Goal: Information Seeking & Learning: Learn about a topic

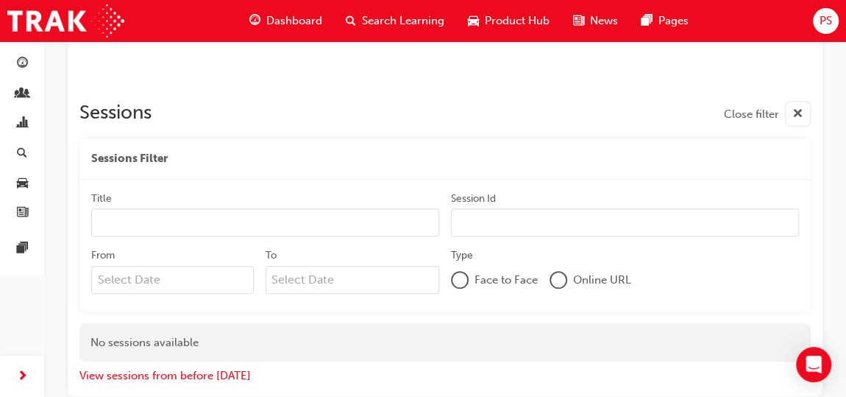
scroll to position [642, 0]
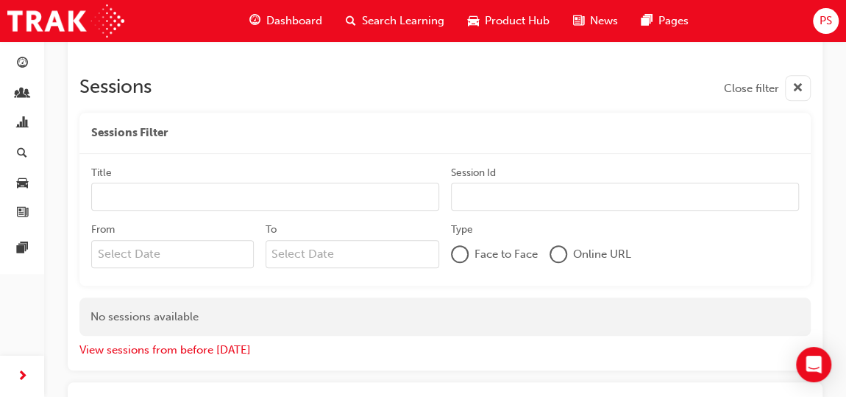
click at [224, 194] on input "Title" at bounding box center [265, 196] width 348 height 28
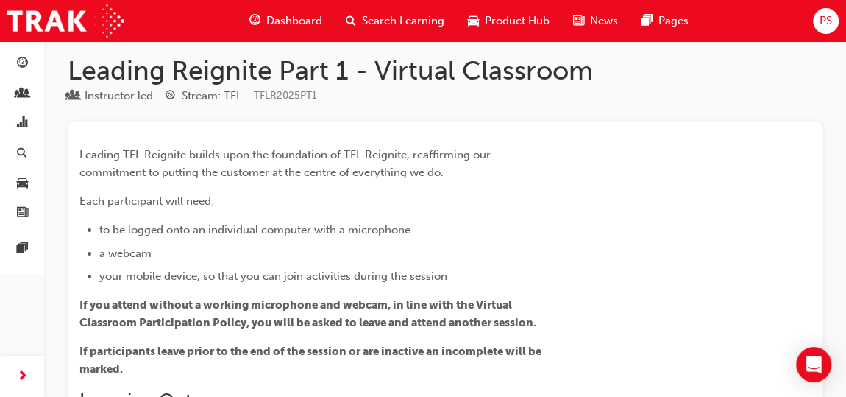
scroll to position [0, 0]
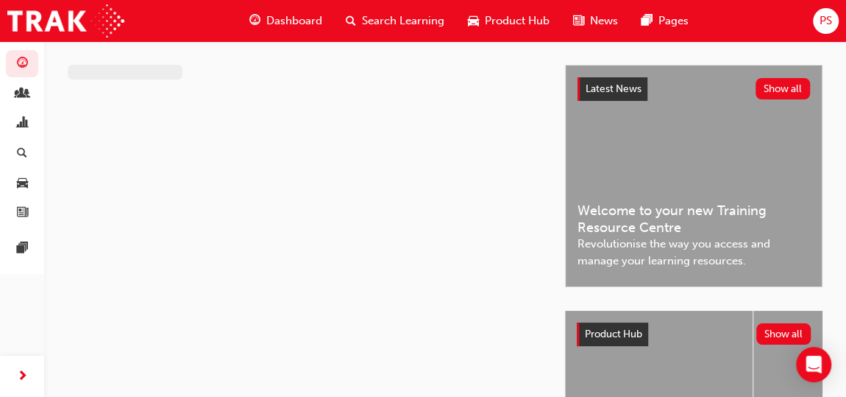
click at [292, 25] on span "Dashboard" at bounding box center [294, 21] width 56 height 17
click at [307, 23] on span "Dashboard" at bounding box center [294, 21] width 56 height 17
click at [770, 88] on button "Show all" at bounding box center [783, 88] width 55 height 21
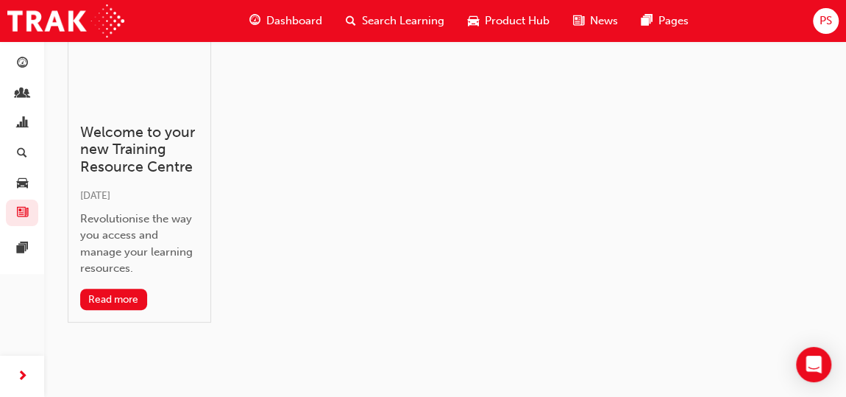
scroll to position [99, 0]
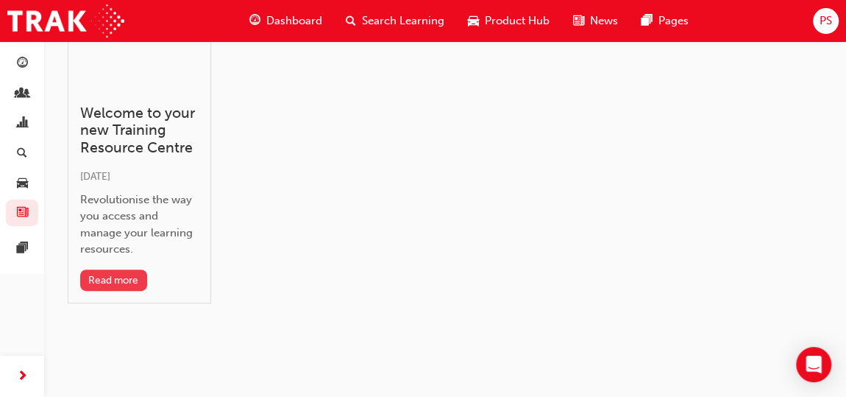
click at [123, 274] on button "Read more" at bounding box center [113, 279] width 67 height 21
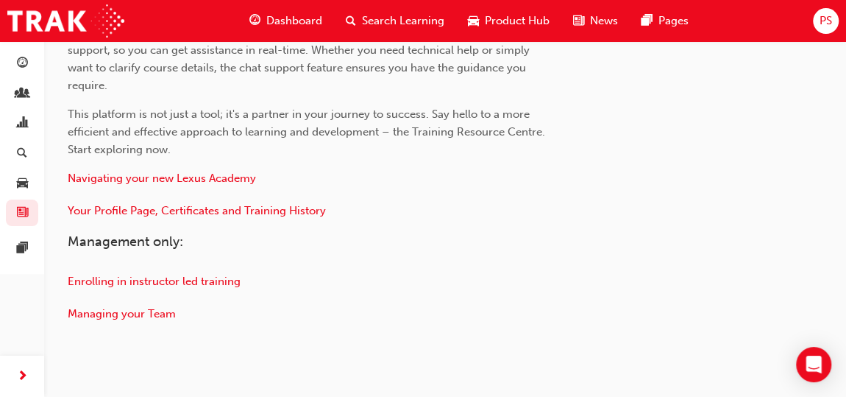
scroll to position [892, 0]
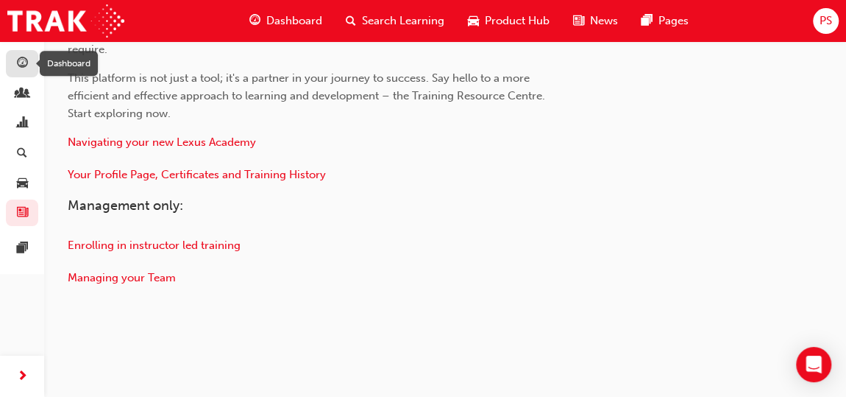
click at [29, 65] on div "button" at bounding box center [22, 63] width 18 height 18
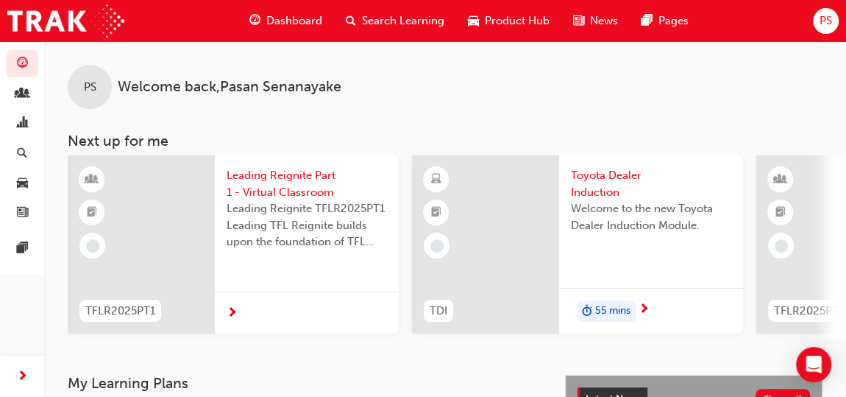
click at [600, 310] on span "55 mins" at bounding box center [612, 310] width 35 height 17
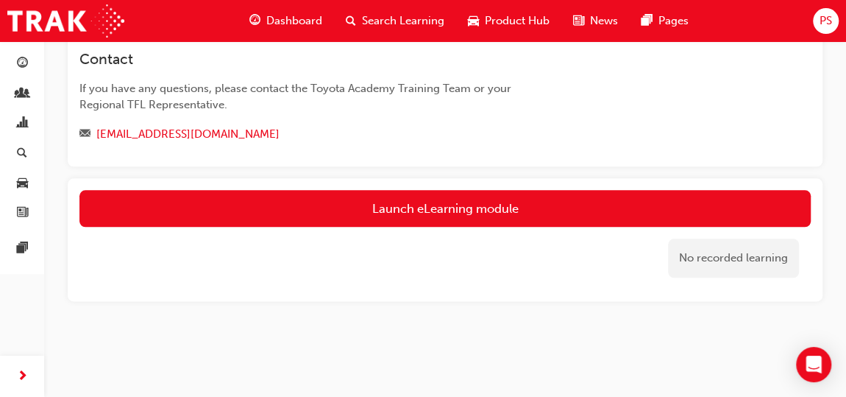
scroll to position [882, 0]
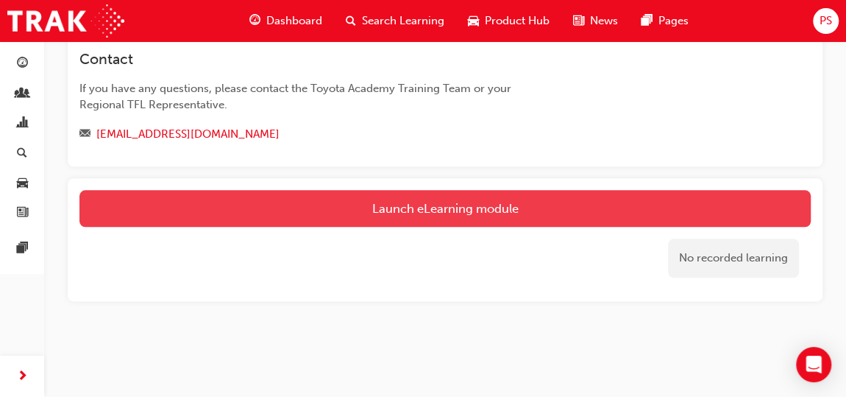
click at [514, 227] on link "Launch eLearning module" at bounding box center [444, 208] width 731 height 37
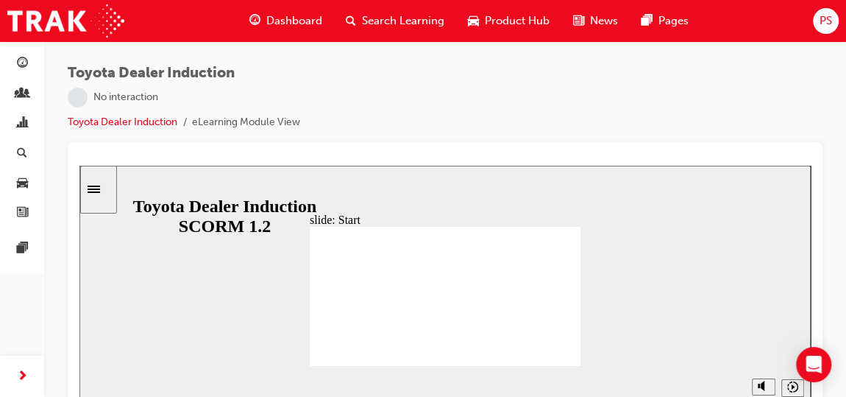
scroll to position [16, 0]
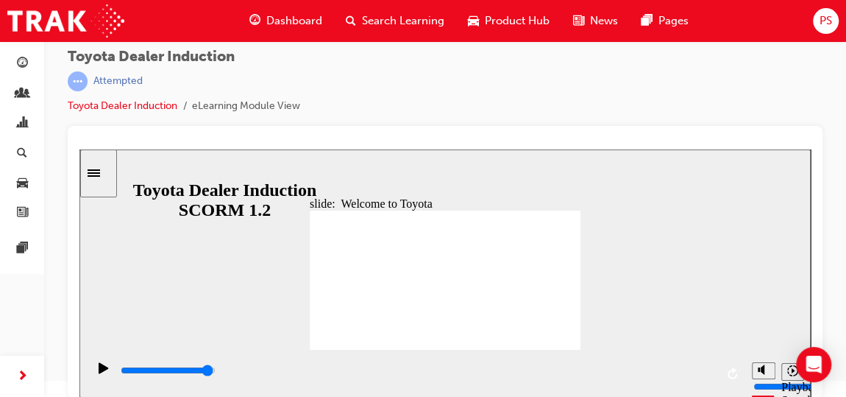
click at [677, 238] on div "slide: Welcome to Toyota Welcome to Toyota BACK BACK NEXT NEXT Welcome to Toyot…" at bounding box center [444, 273] width 731 height 248
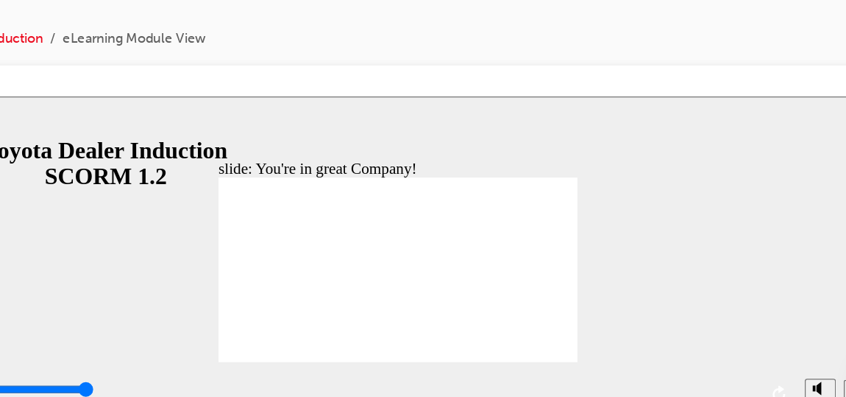
type input "7500"
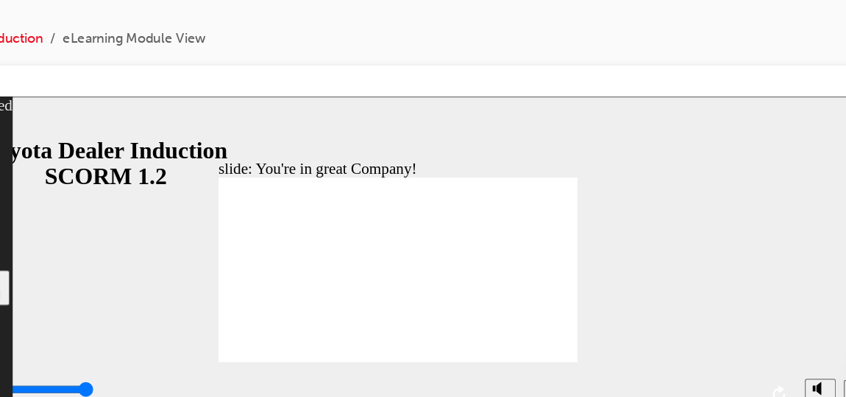
type input "8"
type input "156"
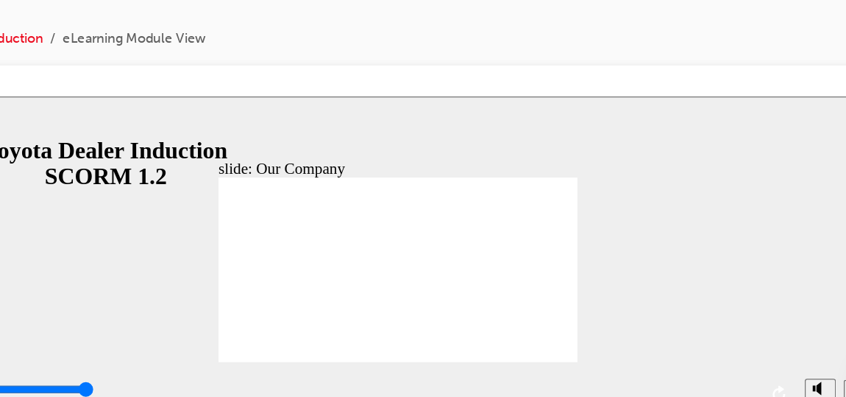
type input "8300"
drag, startPoint x: 277, startPoint y: 268, endPoint x: 207, endPoint y: 266, distance: 70.7
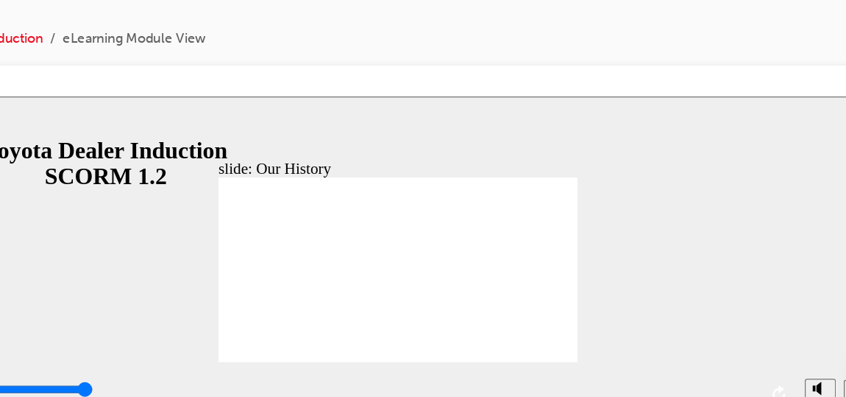
drag, startPoint x: 206, startPoint y: 266, endPoint x: 269, endPoint y: 266, distance: 63.3
drag, startPoint x: 277, startPoint y: 265, endPoint x: 202, endPoint y: 266, distance: 74.3
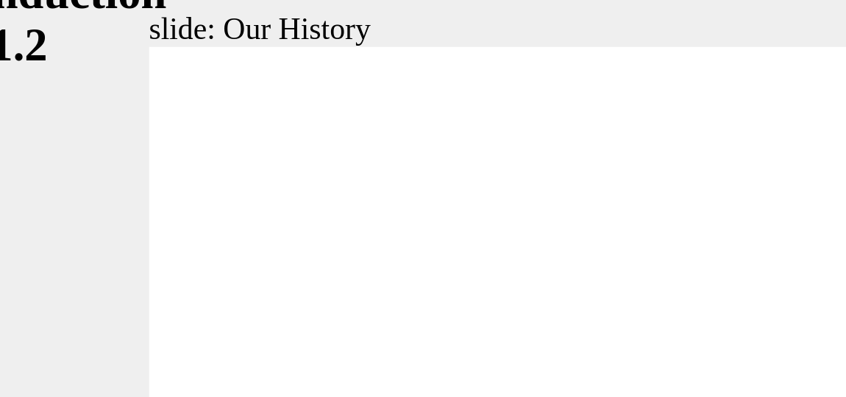
drag, startPoint x: -69, startPoint y: 13, endPoint x: -110, endPoint y: 3, distance: 41.6
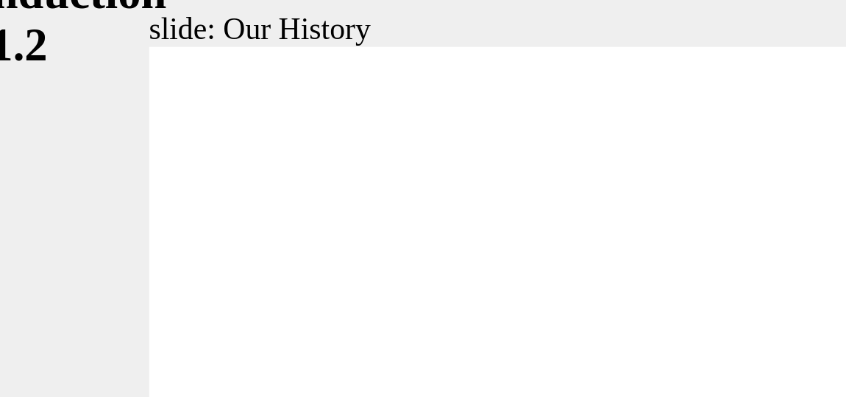
type input "2"
drag, startPoint x: -166, startPoint y: 56, endPoint x: -94, endPoint y: 66, distance: 72.1
drag, startPoint x: -89, startPoint y: 59, endPoint x: -7, endPoint y: 60, distance: 82.4
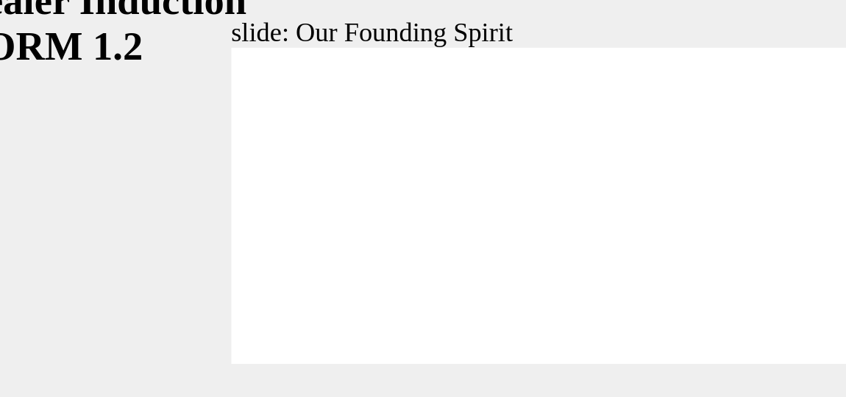
drag, startPoint x: 168, startPoint y: 8, endPoint x: 102, endPoint y: 15, distance: 66.5
click at [0, 69] on div "slide: Our Founding Spirit Rectangle 1 Our Founding Spirit BACK BACK NEXT NEXT …" at bounding box center [74, 33] width 731 height 248
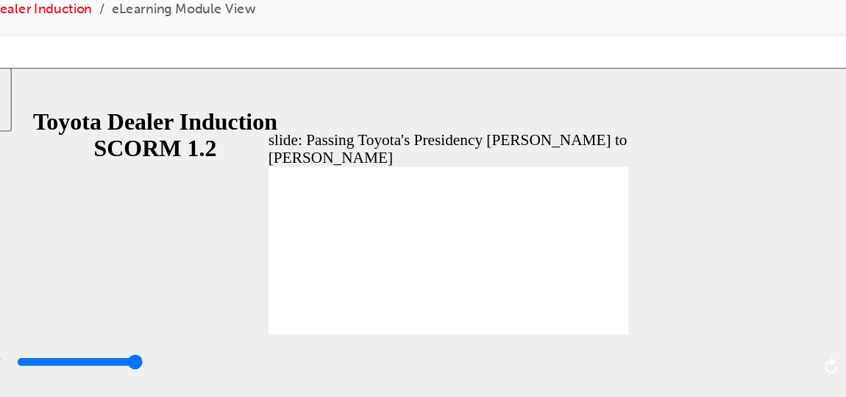
click at [473, 127] on div "slide: Passing Toyota's Presidency Akio Toyoda to Koji Sato Rectangle 1 Passing…" at bounding box center [327, 192] width 731 height 248
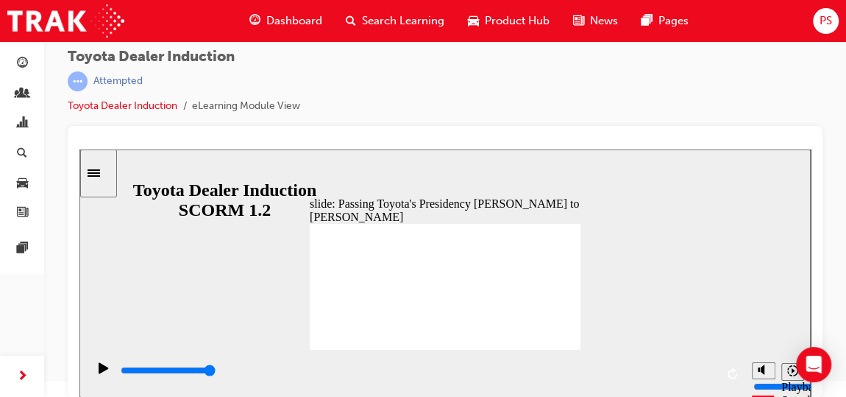
click at [736, 83] on div "Toyota Dealer Induction | Attempted Toyota Dealer Induction eLearning Module Vi…" at bounding box center [445, 87] width 755 height 77
click at [358, 94] on div "Toyota Dealer Induction | Attempted Toyota Dealer Induction eLearning Module Vi…" at bounding box center [445, 87] width 755 height 77
click at [146, 99] on link "Toyota Dealer Induction" at bounding box center [123, 105] width 110 height 13
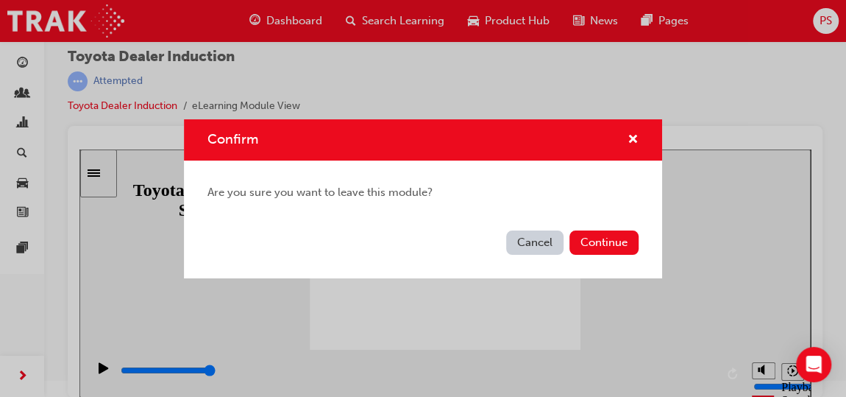
click at [524, 238] on button "Cancel" at bounding box center [534, 242] width 57 height 24
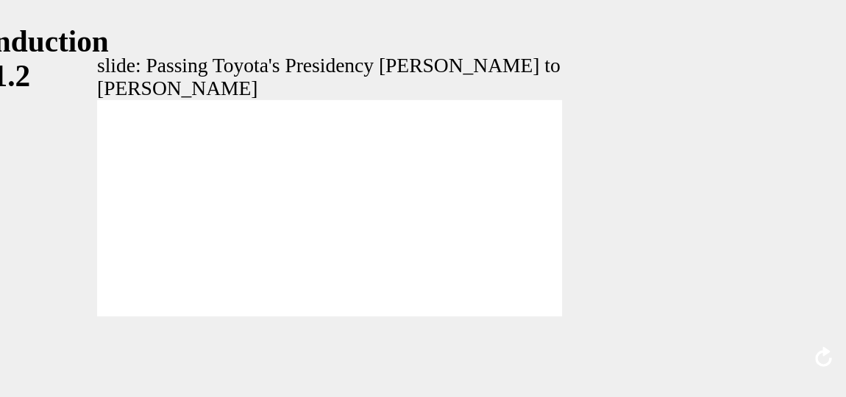
scroll to position [15, 0]
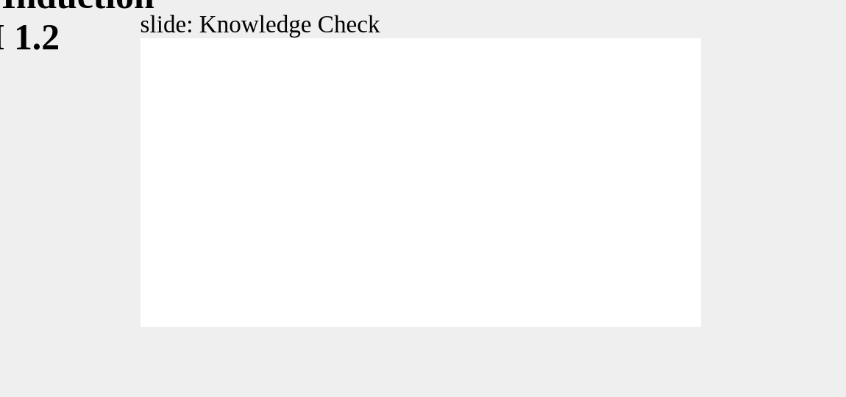
type input "5000"
radio input "true"
type input "5000"
radio input "true"
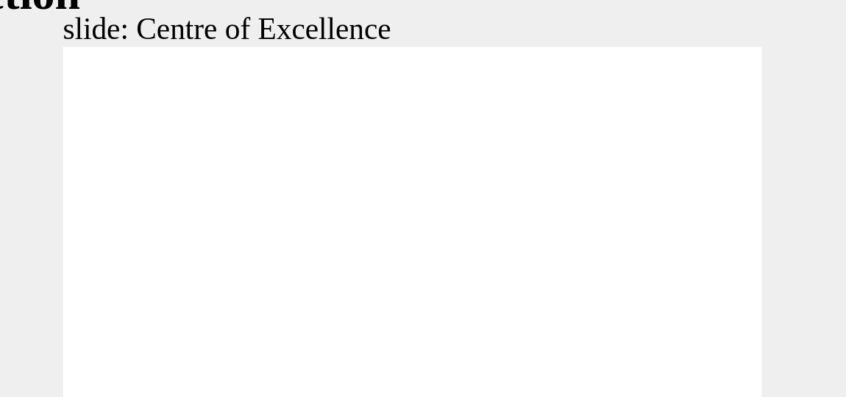
type input "15300"
type input "248"
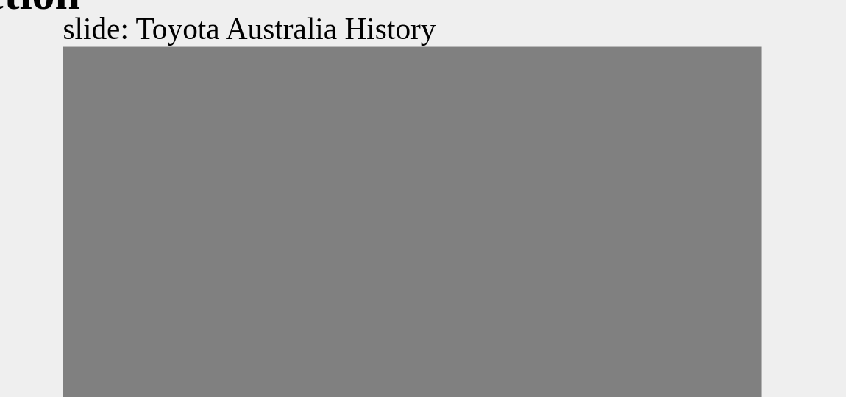
drag, startPoint x: -295, startPoint y: 18, endPoint x: -280, endPoint y: 21, distance: 15.0
drag, startPoint x: -280, startPoint y: 18, endPoint x: -266, endPoint y: 20, distance: 13.3
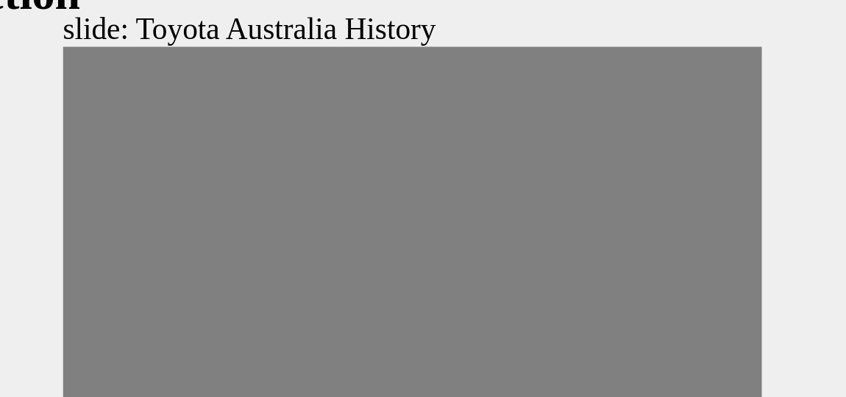
drag, startPoint x: -268, startPoint y: 20, endPoint x: -256, endPoint y: 20, distance: 11.8
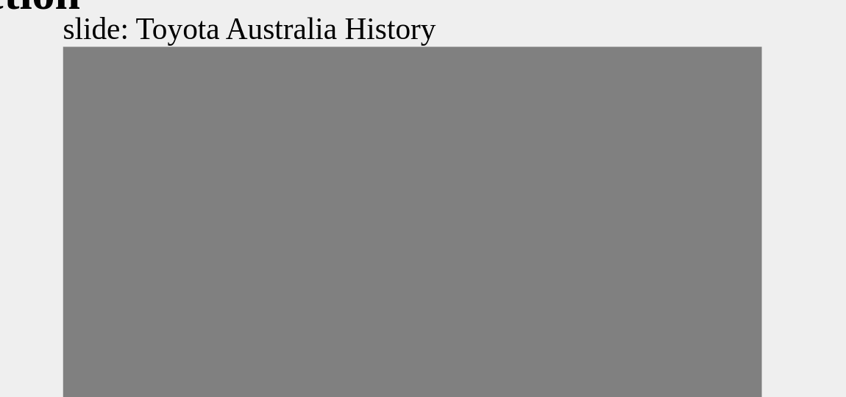
drag, startPoint x: -252, startPoint y: 19, endPoint x: -240, endPoint y: 18, distance: 12.5
drag, startPoint x: -240, startPoint y: 19, endPoint x: -220, endPoint y: 23, distance: 20.2
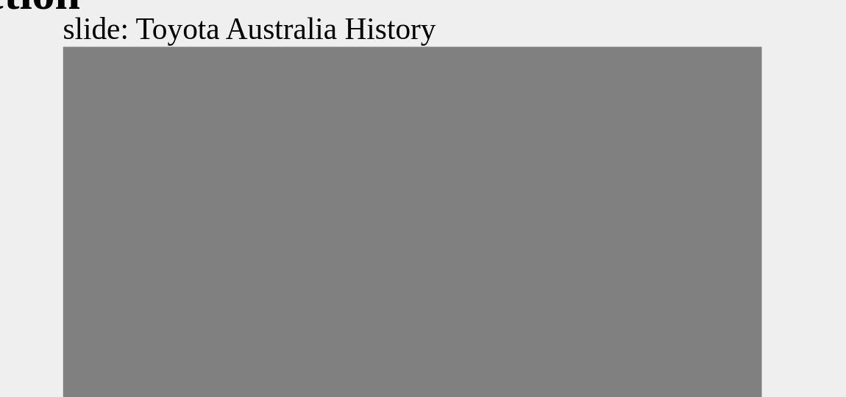
type input "100"
type input "5"
drag, startPoint x: -218, startPoint y: 18, endPoint x: -227, endPoint y: 18, distance: 9.6
type input "0"
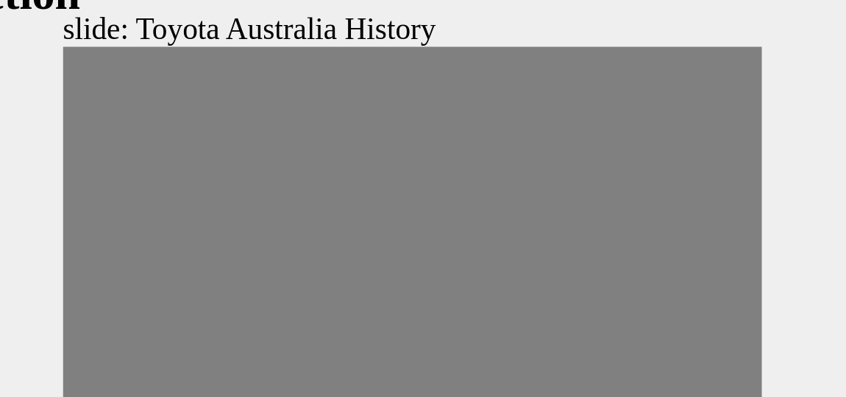
type input "6"
drag, startPoint x: -227, startPoint y: 18, endPoint x: -220, endPoint y: 20, distance: 7.5
drag, startPoint x: -220, startPoint y: 20, endPoint x: -201, endPoint y: 16, distance: 19.5
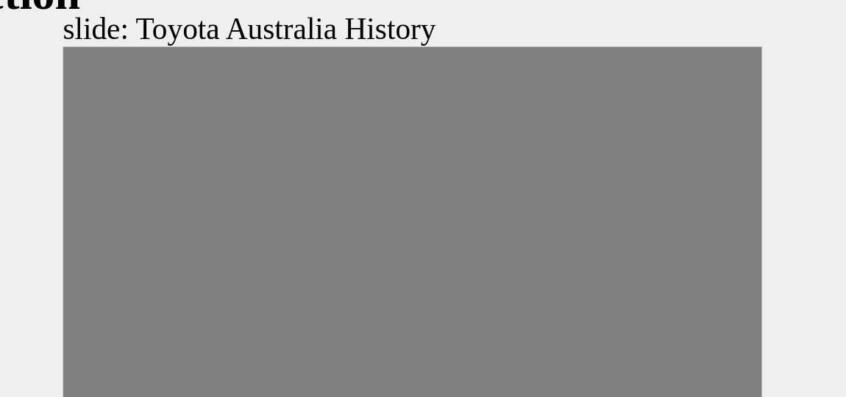
type input "0"
type input "7"
drag, startPoint x: -192, startPoint y: 18, endPoint x: -199, endPoint y: 16, distance: 7.7
type input "100"
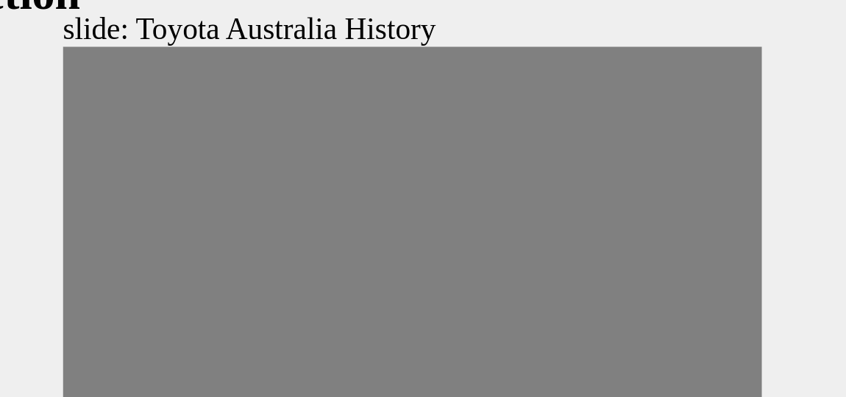
type input "8"
drag, startPoint x: -205, startPoint y: 18, endPoint x: -194, endPoint y: 19, distance: 10.3
drag, startPoint x: -194, startPoint y: 19, endPoint x: -182, endPoint y: 21, distance: 12.7
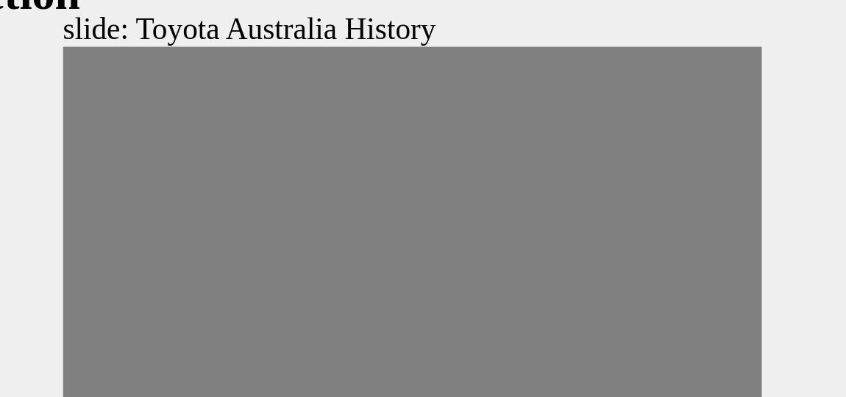
drag, startPoint x: -182, startPoint y: 21, endPoint x: -171, endPoint y: 21, distance: 10.3
drag, startPoint x: -171, startPoint y: 21, endPoint x: -156, endPoint y: 18, distance: 15.9
drag, startPoint x: -156, startPoint y: 18, endPoint x: -144, endPoint y: 21, distance: 12.3
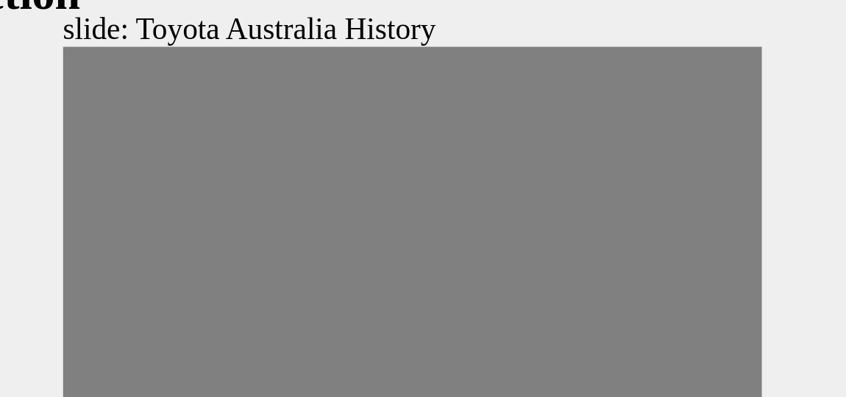
drag, startPoint x: -146, startPoint y: 21, endPoint x: -135, endPoint y: 21, distance: 10.3
drag, startPoint x: -135, startPoint y: 21, endPoint x: -117, endPoint y: 21, distance: 18.4
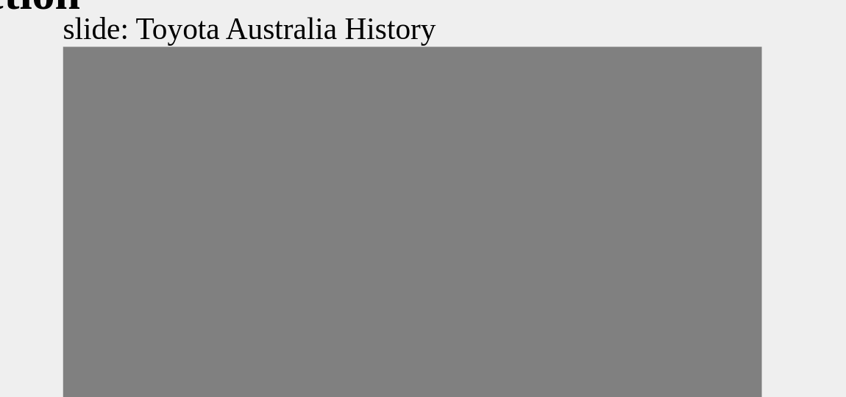
drag, startPoint x: -131, startPoint y: 19, endPoint x: -121, endPoint y: 17, distance: 9.8
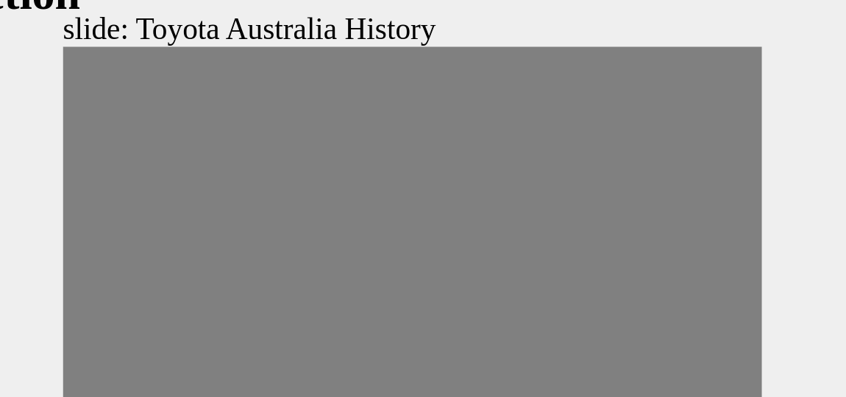
drag, startPoint x: -121, startPoint y: 17, endPoint x: -108, endPoint y: 19, distance: 13.4
drag, startPoint x: -108, startPoint y: 19, endPoint x: -96, endPoint y: 19, distance: 11.8
drag, startPoint x: -96, startPoint y: 19, endPoint x: -82, endPoint y: 22, distance: 14.3
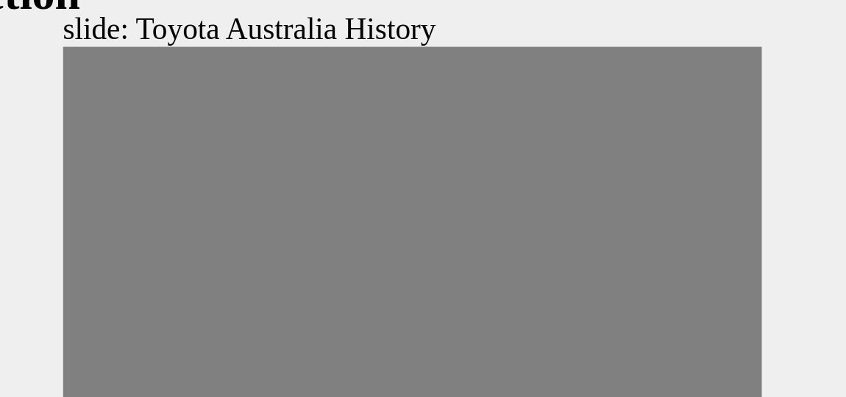
drag, startPoint x: -80, startPoint y: 21, endPoint x: -69, endPoint y: 21, distance: 11.1
drag, startPoint x: -69, startPoint y: 21, endPoint x: -52, endPoint y: 17, distance: 17.3
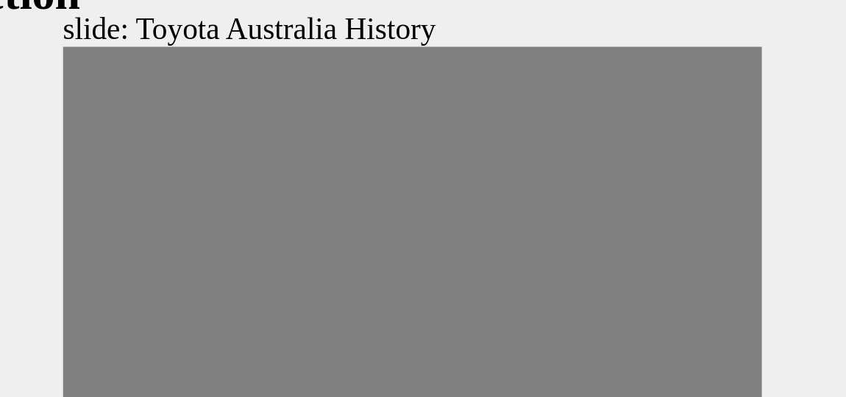
drag, startPoint x: -52, startPoint y: 17, endPoint x: -41, endPoint y: 15, distance: 11.3
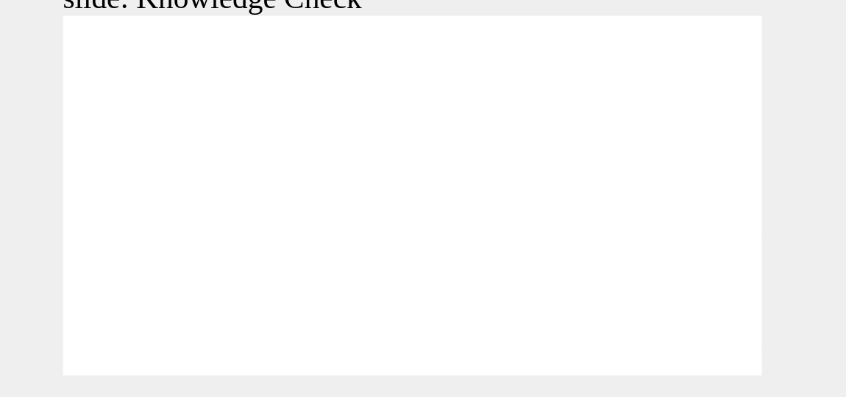
type input "5000"
radio input "true"
type input "5000"
radio input "true"
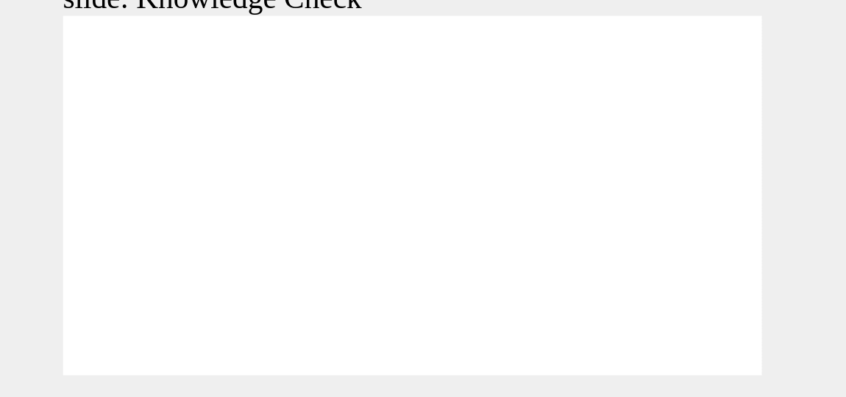
type input "5000"
radio input "true"
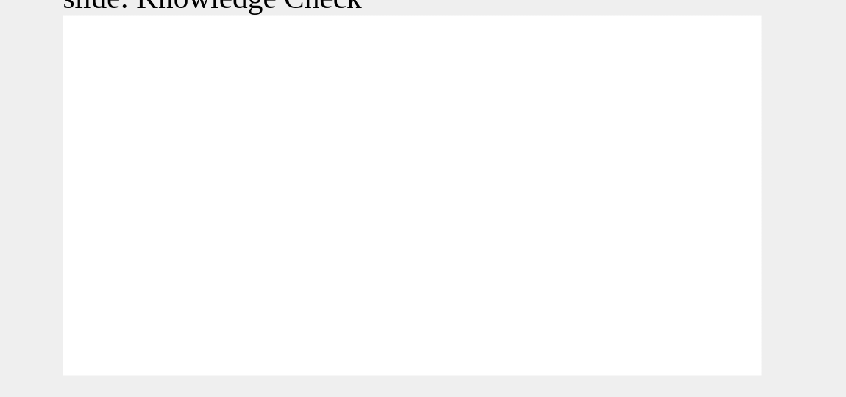
type input "4300"
radio input "true"
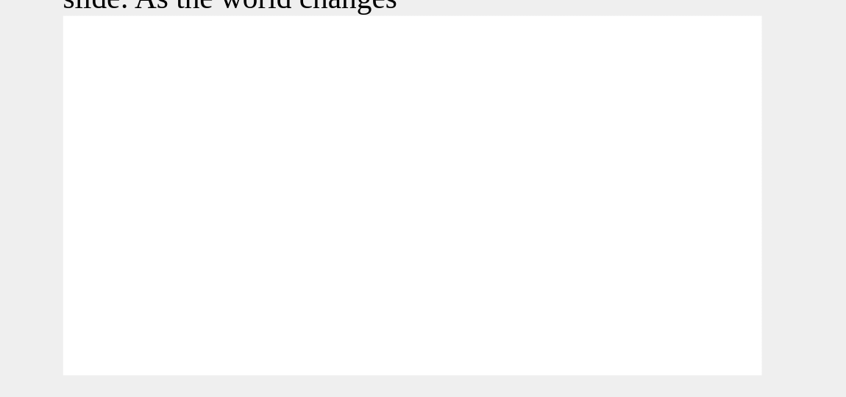
type input "9200"
type input "10"
type input "128"
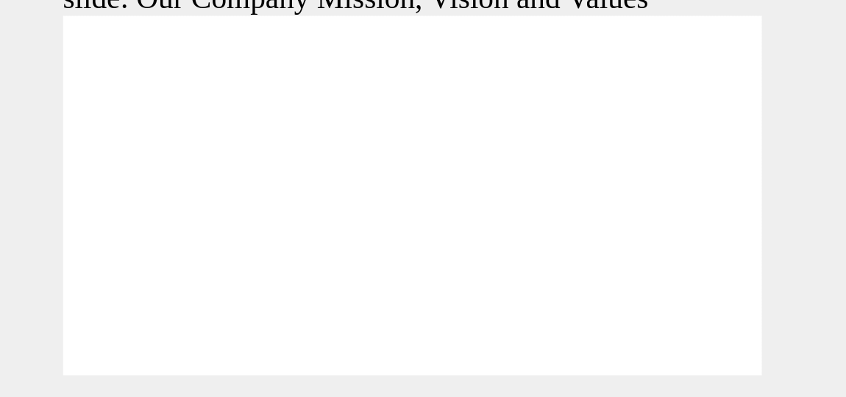
type input "16100"
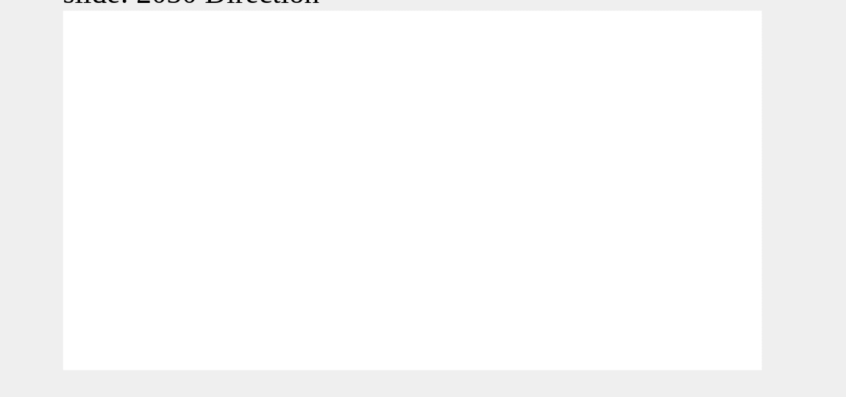
scroll to position [6, 0]
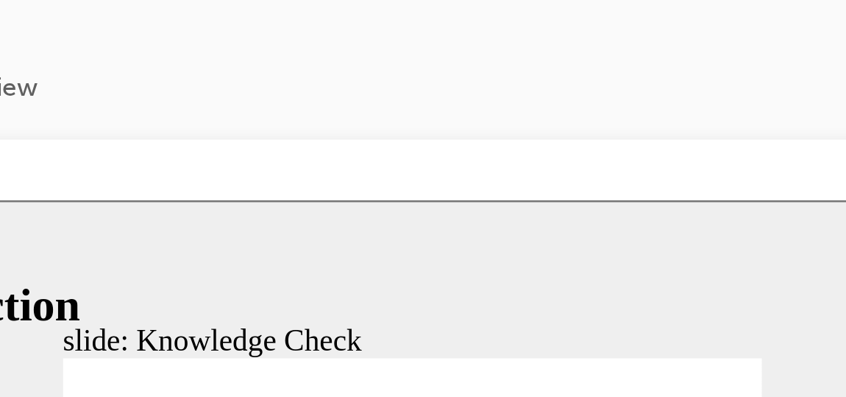
scroll to position [16, 0]
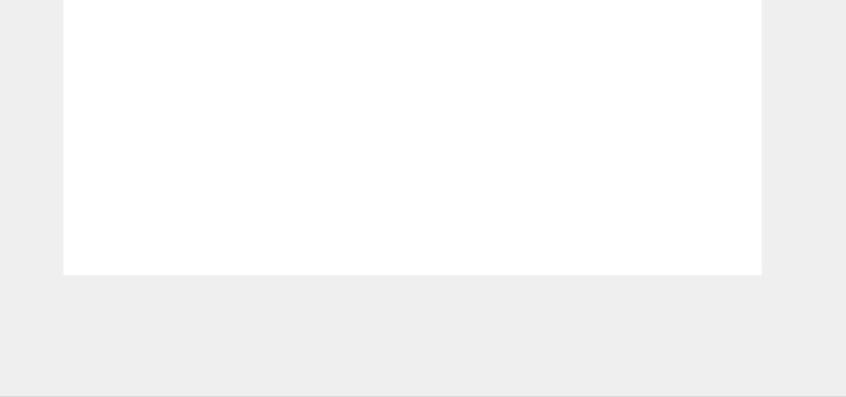
type input "5000"
type input "b"
type input "be"
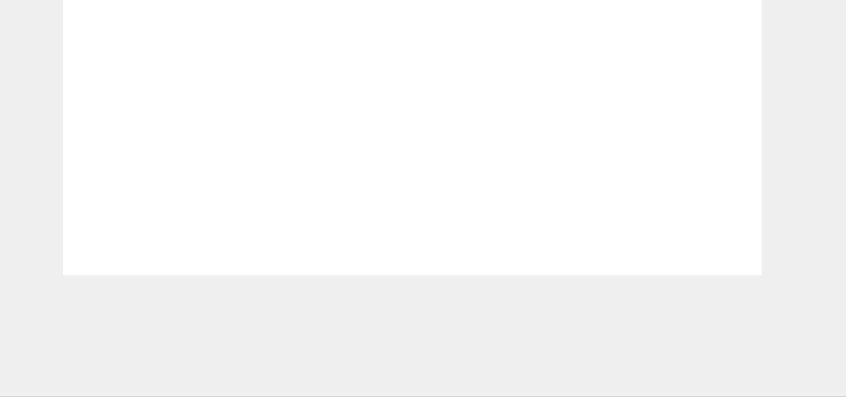
type input "be"
type input "bes"
type input "best"
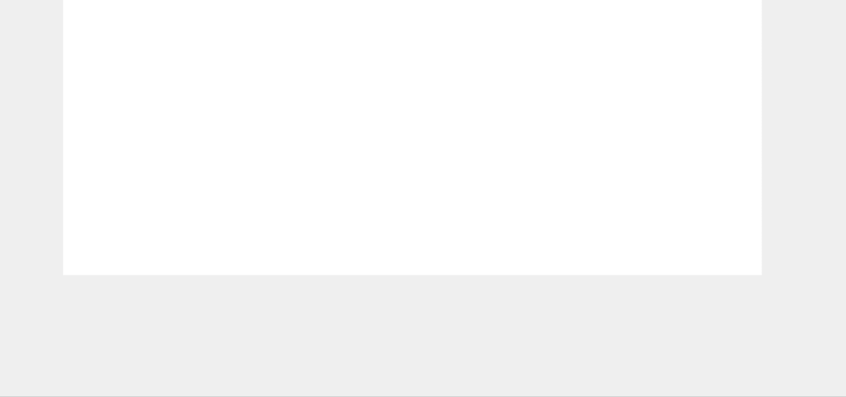
type input "best"
type input "best c"
type input "best cu"
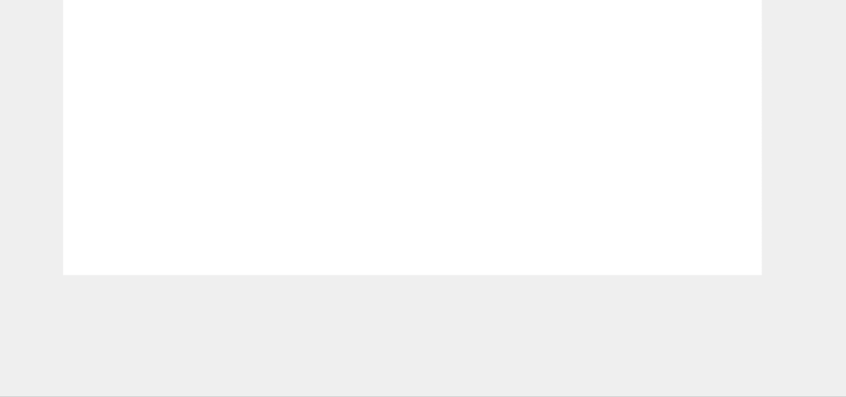
type input "best cu"
type input "best cus"
type input "best cust"
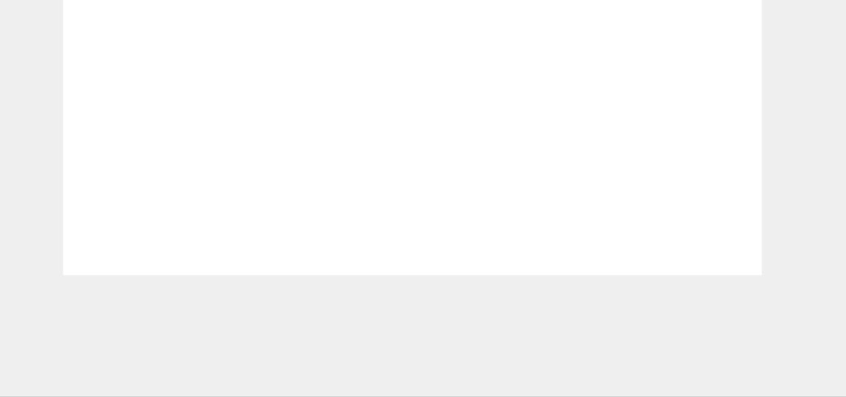
type input "best custe"
type input "best [PERSON_NAME]"
type input "best custerm"
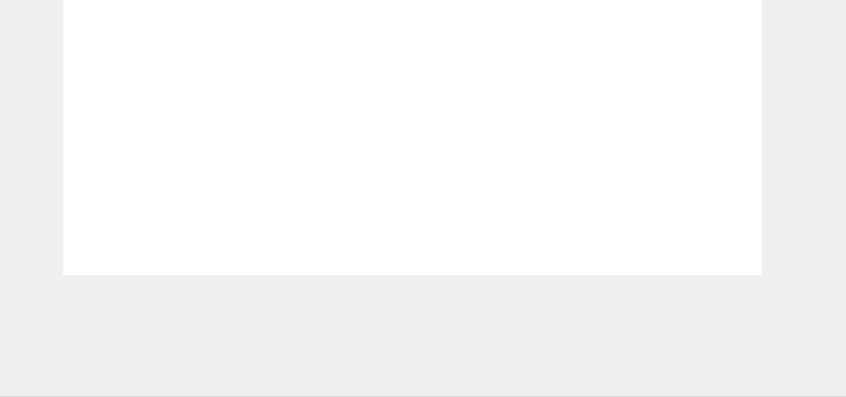
type input "best custerm"
type input "best custerme"
type input "best custermer"
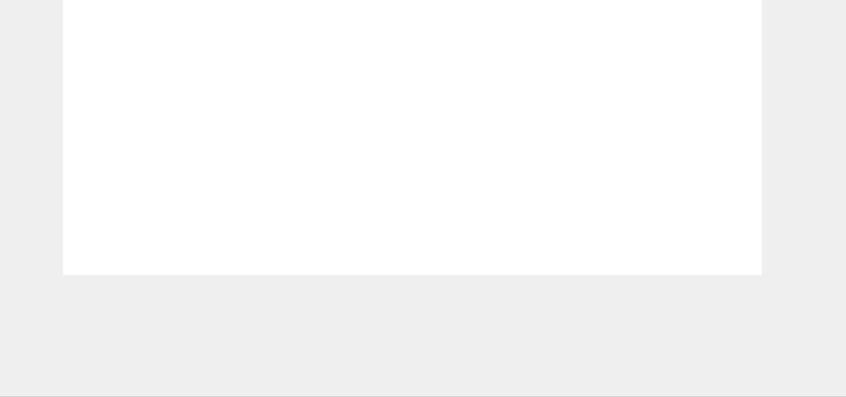
type input "best custermer"
drag, startPoint x: -210, startPoint y: -110, endPoint x: -234, endPoint y: -110, distance: 23.5
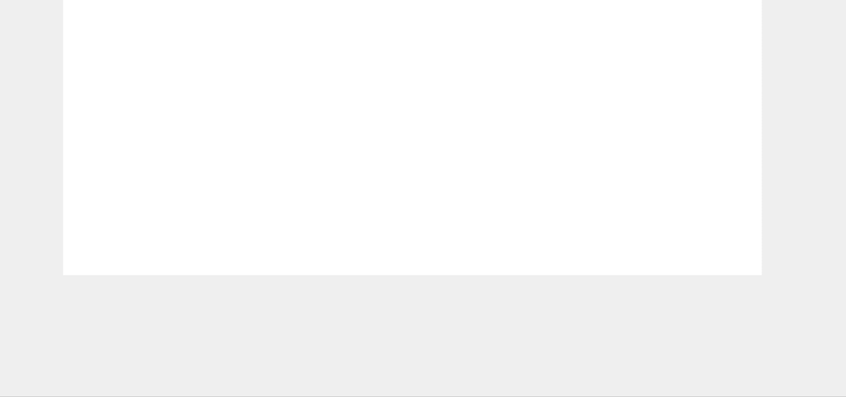
type input "best custermer"
type input "best custerme"
type input "best custerm"
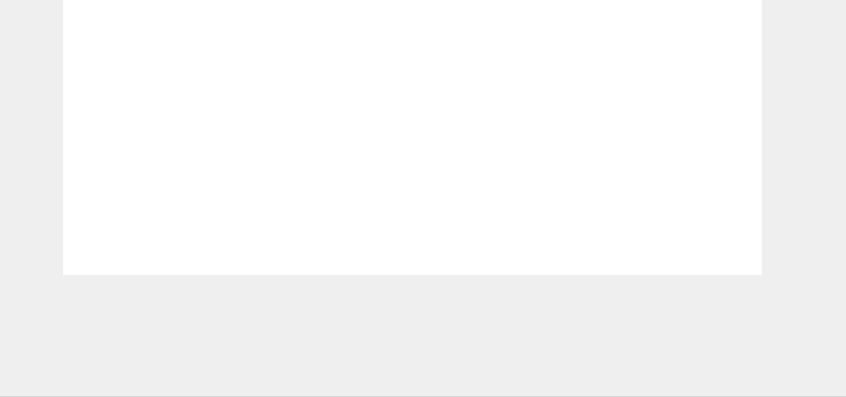
type input "best custerm"
type input "best [PERSON_NAME]"
type input "best custe"
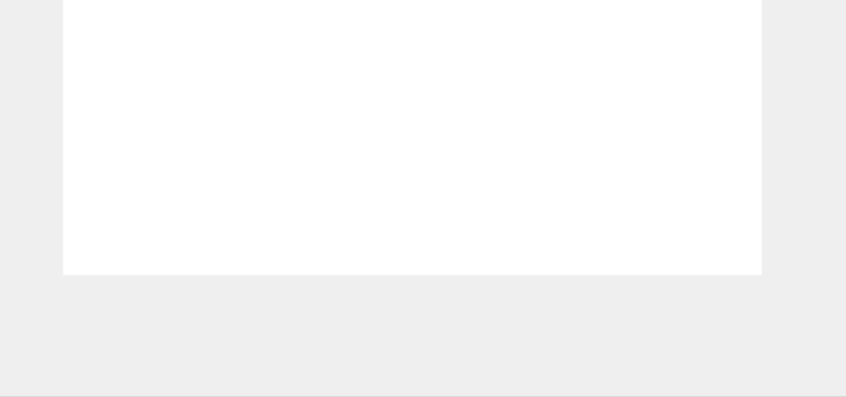
type input "best cust"
type input "best custu"
type input "best custum"
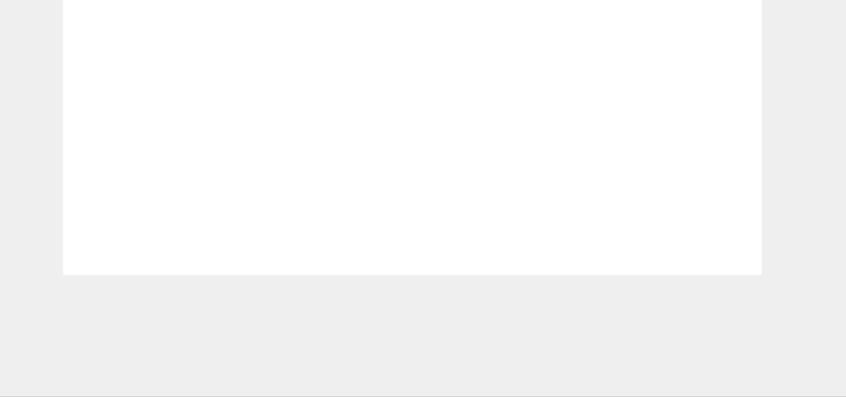
type input "best custum"
type input "best custume"
type input "best custumer"
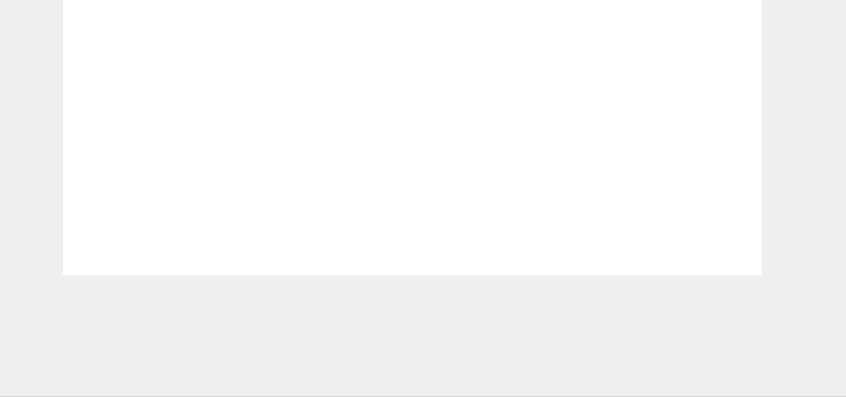
type input "best custumer"
type input "best custume"
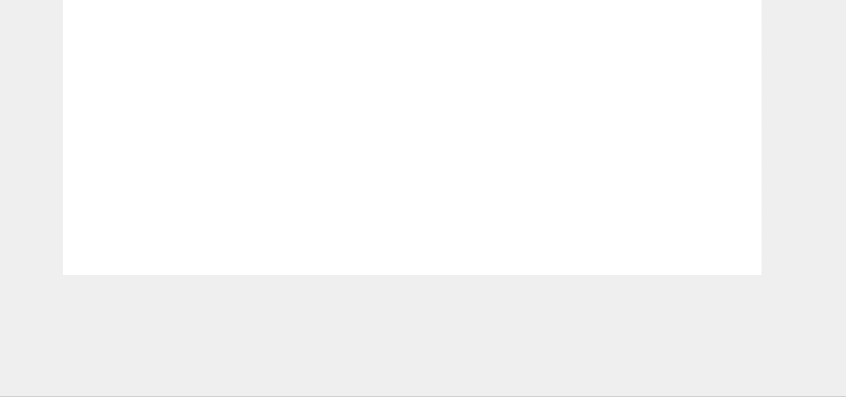
type input "best custume"
type input "best custum"
type input "best custu"
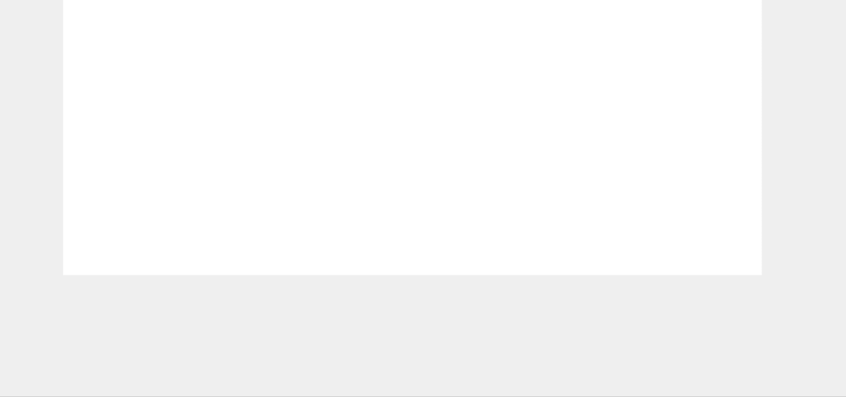
type input "best cust"
type input "best cus"
type input "best cust"
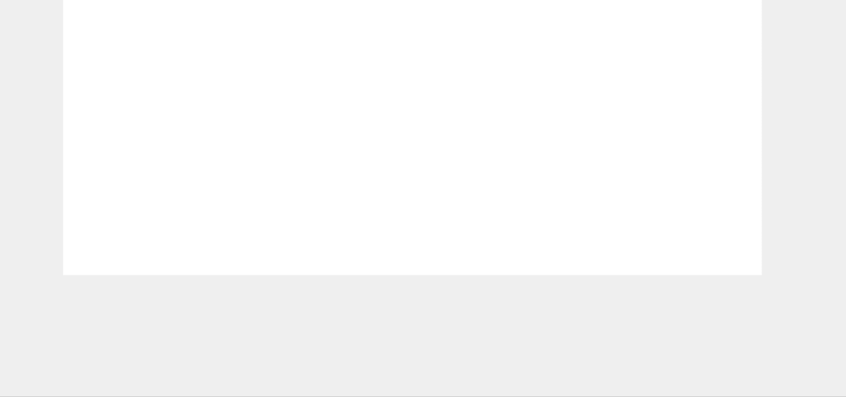
type input "best cust"
type input "best customer service"
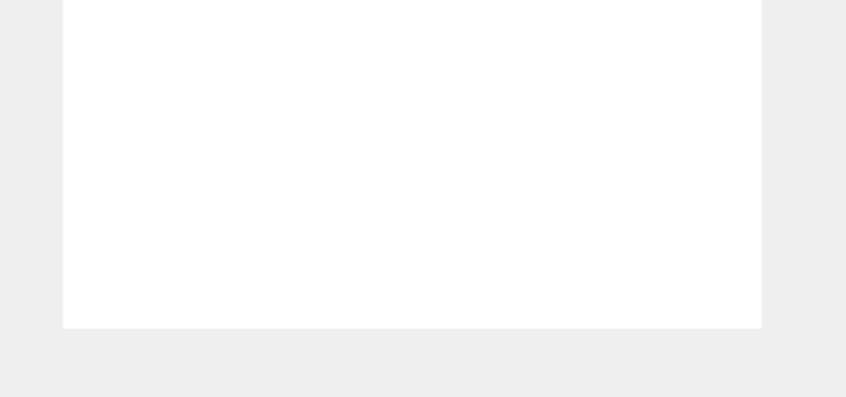
scroll to position [15, 0]
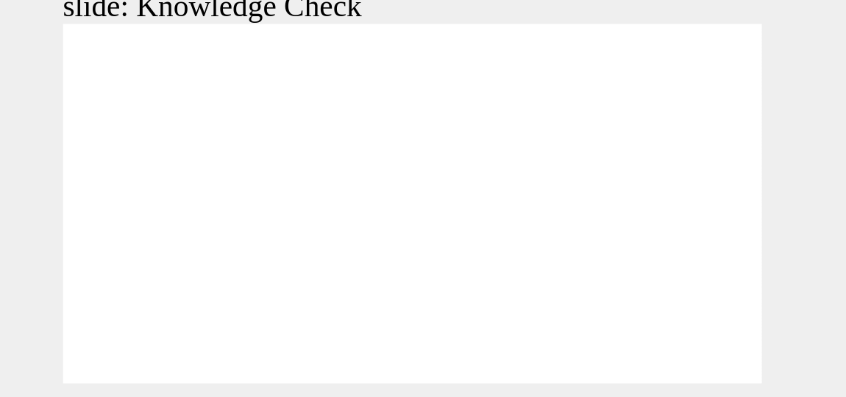
type input "best customer service"
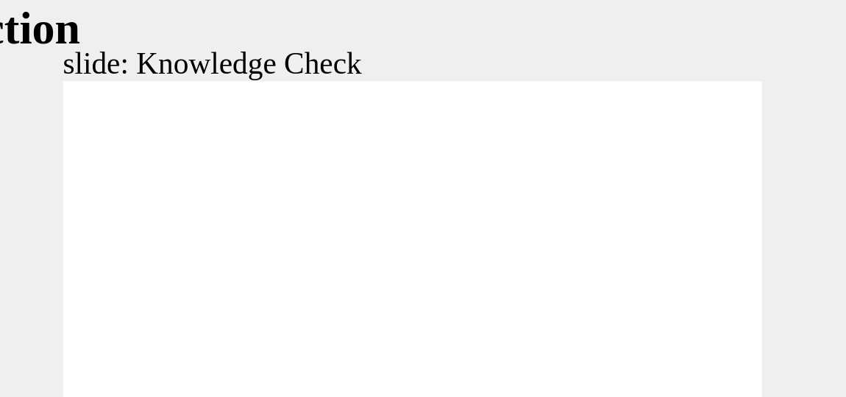
type input "5000"
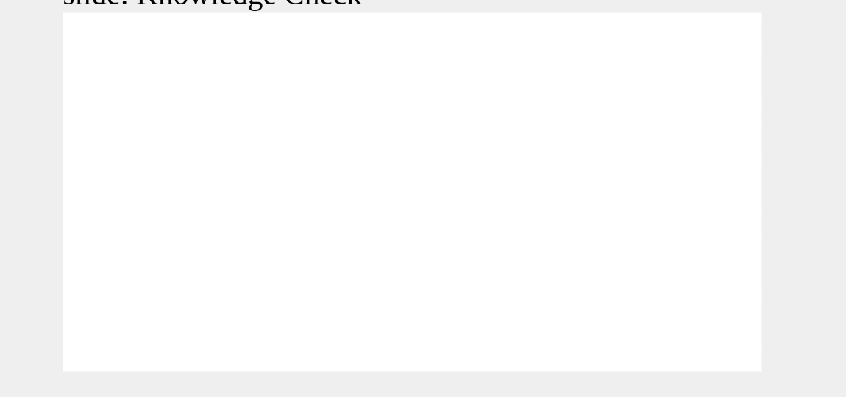
type input "w"
type input "wi"
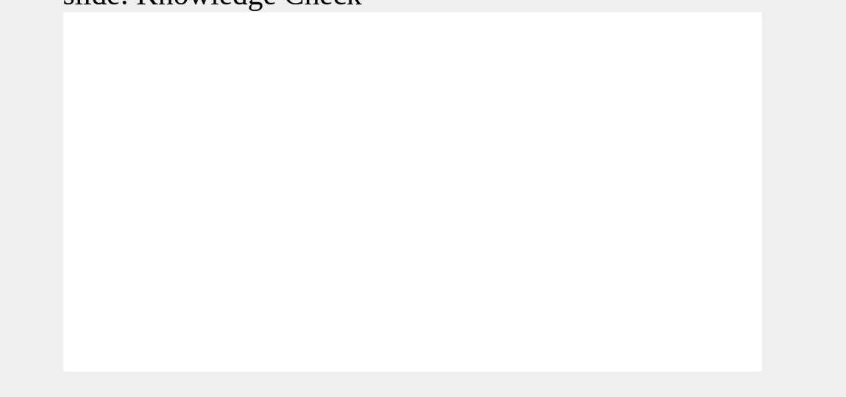
type input "win"
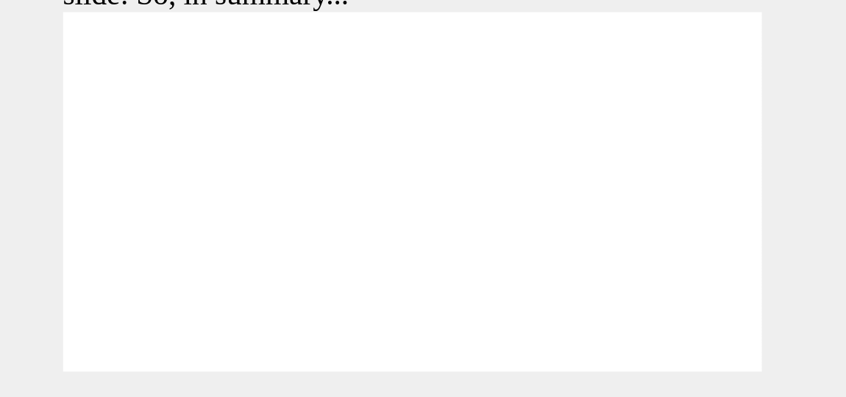
type input "6500"
type input "44"
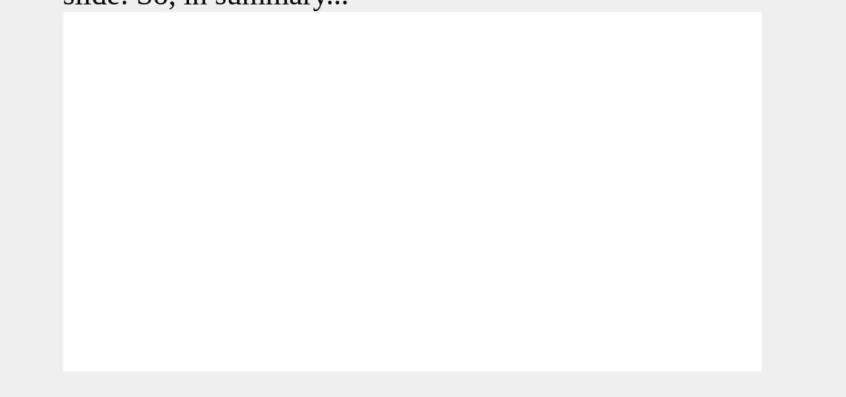
type input "3"
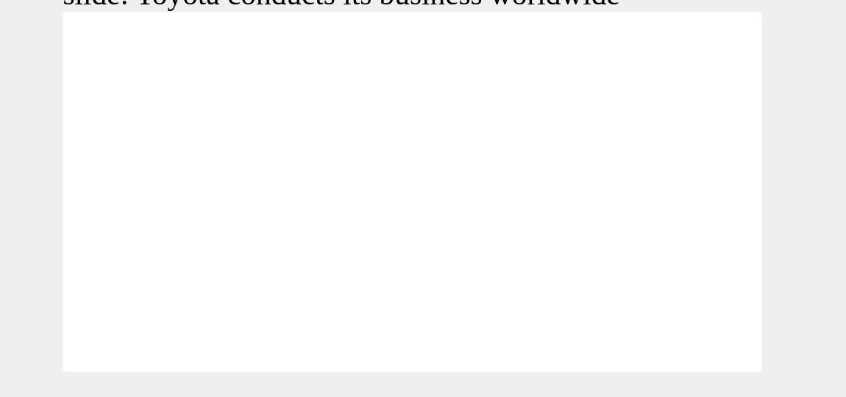
type input "4600"
type input "0"
type input "4800"
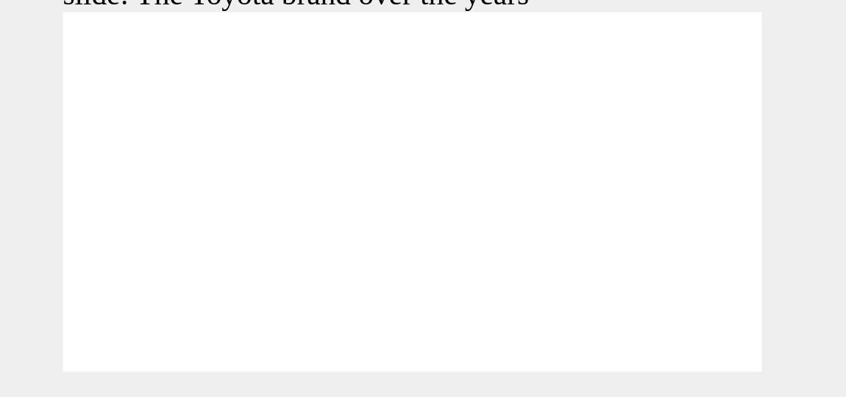
type input "0"
type input "5000"
type input "1"
type input "5300"
type input "1"
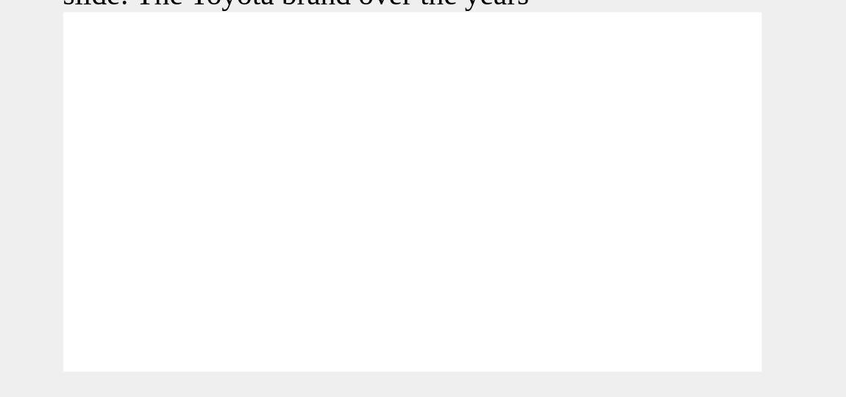
type input "5600"
type input "1"
type input "5800"
type input "1"
type input "6100"
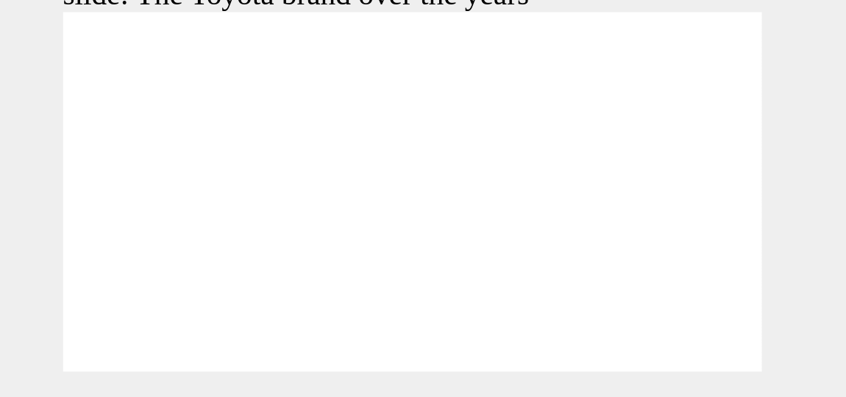
type input "2"
type input "6400"
type input "2"
type input "6600"
type input "2"
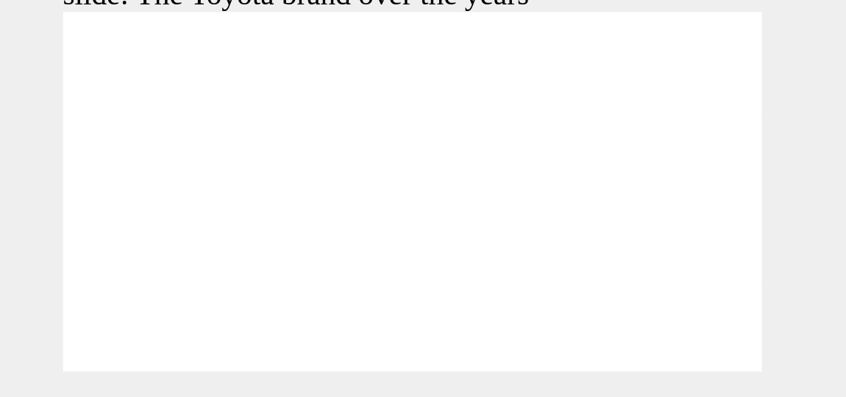
type input "6900"
type input "2"
type input "7200"
type input "3"
type input "7400"
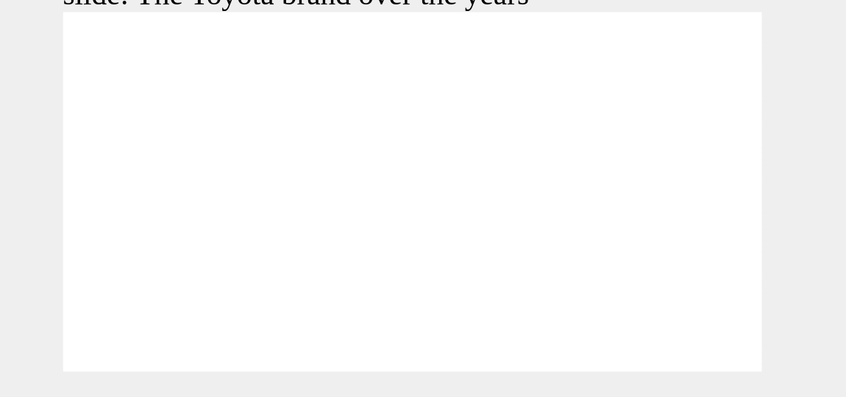
type input "3"
type input "7400"
type input "3"
type input "7700"
type input "3"
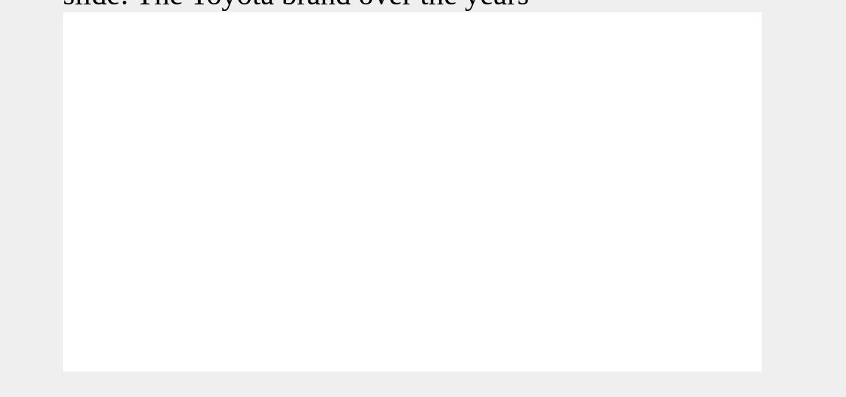
type input "8000"
type input "3"
type input "8200"
type input "4"
type input "8400"
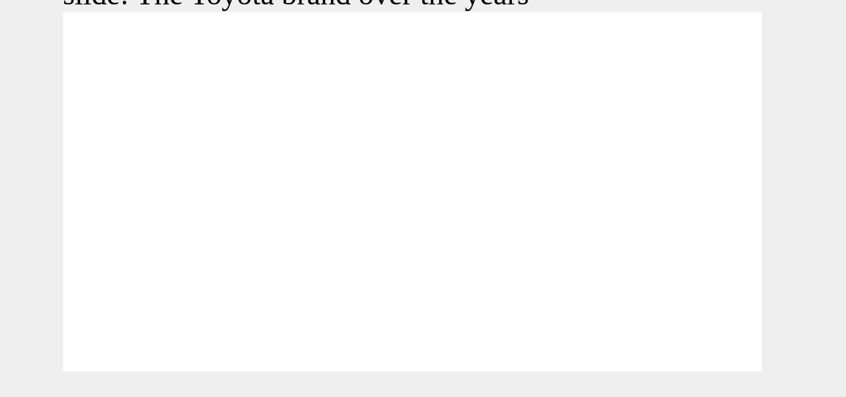
type input "165"
type input "5000"
radio input "true"
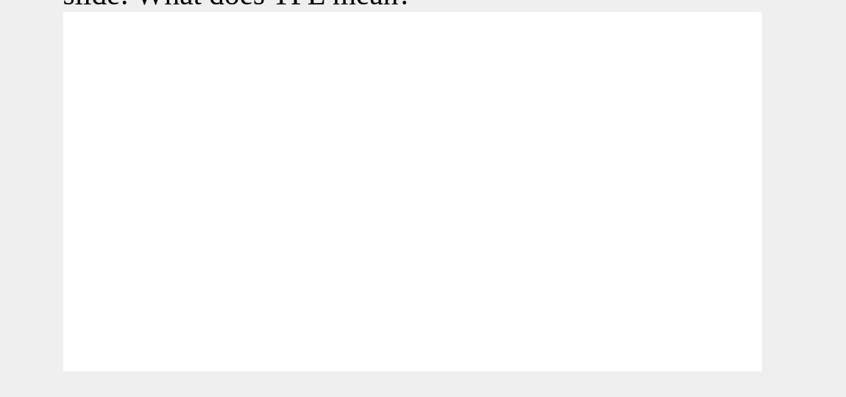
type input "10800"
type input "139"
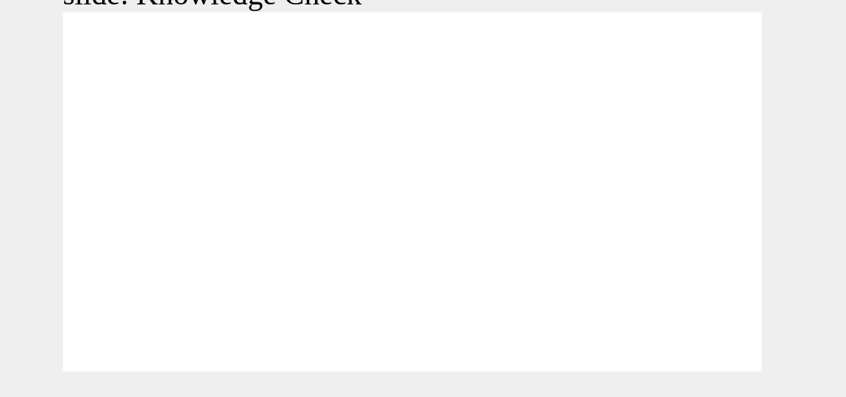
type input "5000"
radio input "true"
type input "5000"
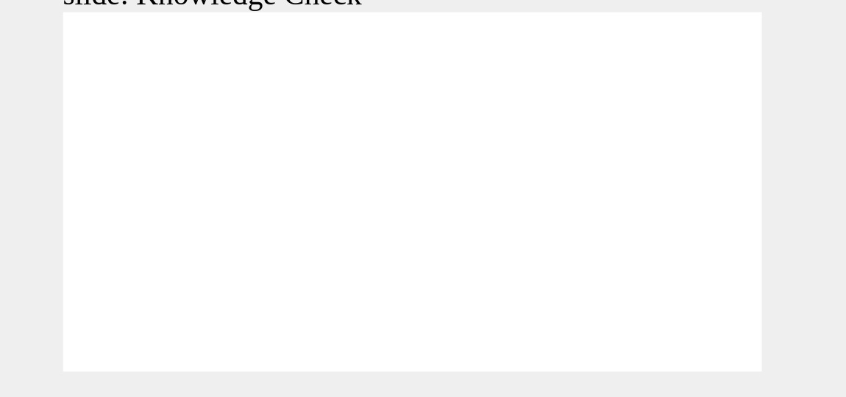
radio input "true"
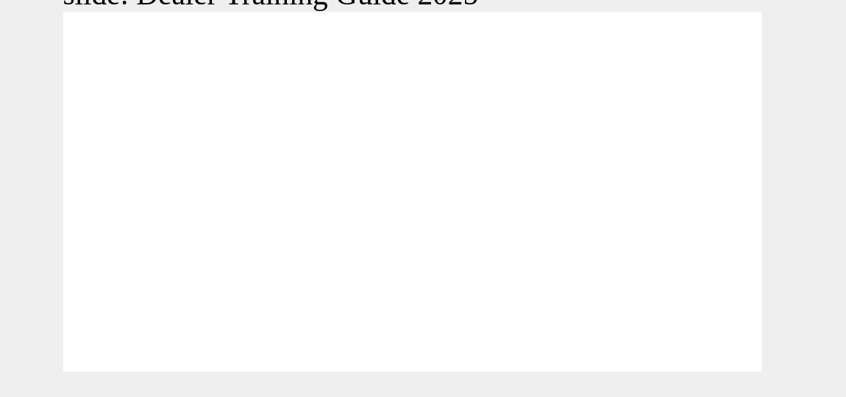
type input "5000"
radio input "true"
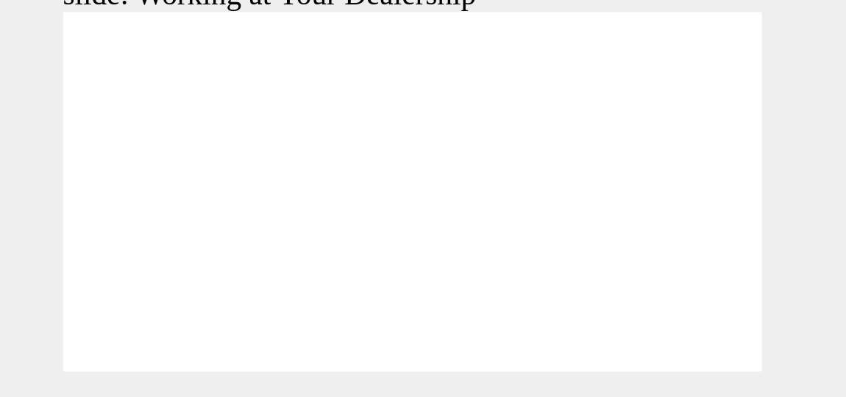
type input "2800"
radio input "true"
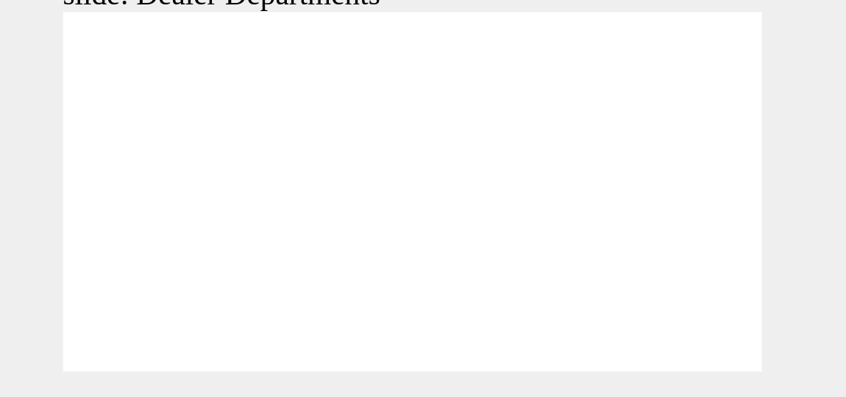
type input "11300"
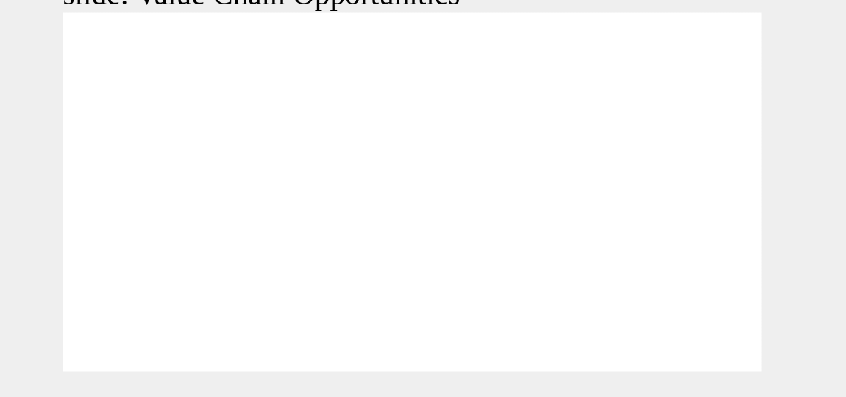
type input "64"
type input "5000"
radio input "true"
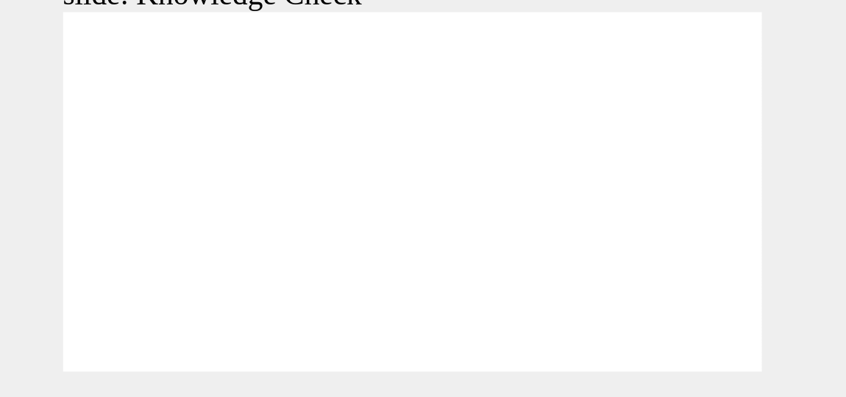
type input "5000"
radio input "true"
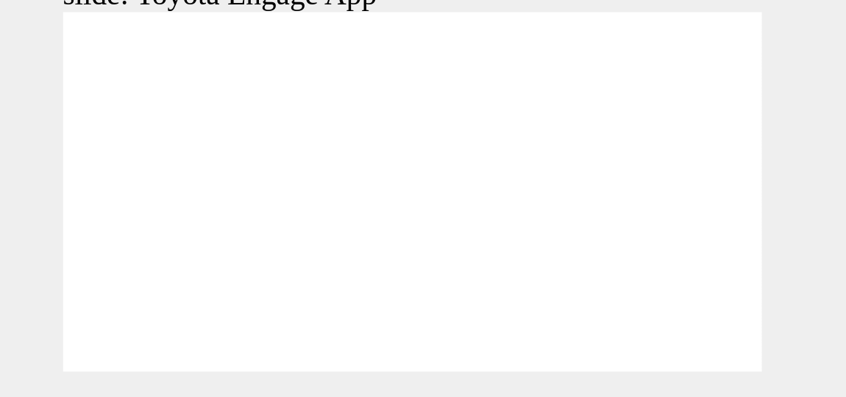
type input "4100"
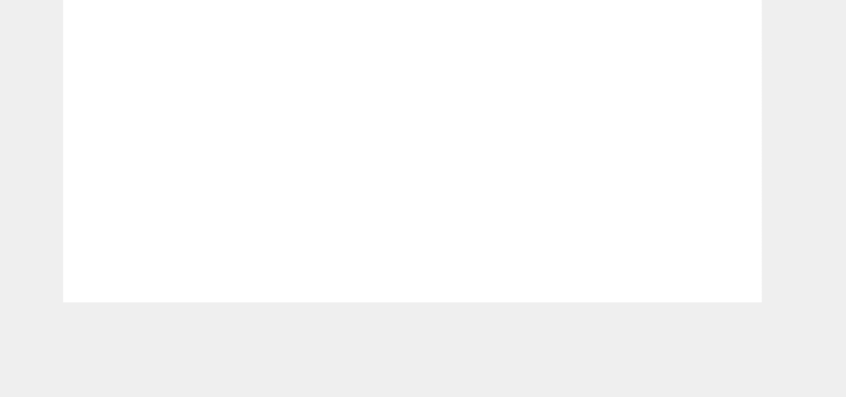
scroll to position [15, 0]
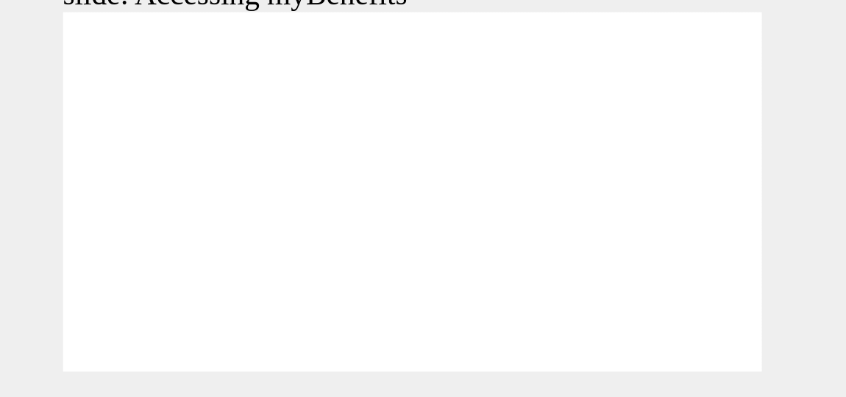
type input "5000"
type input "T"
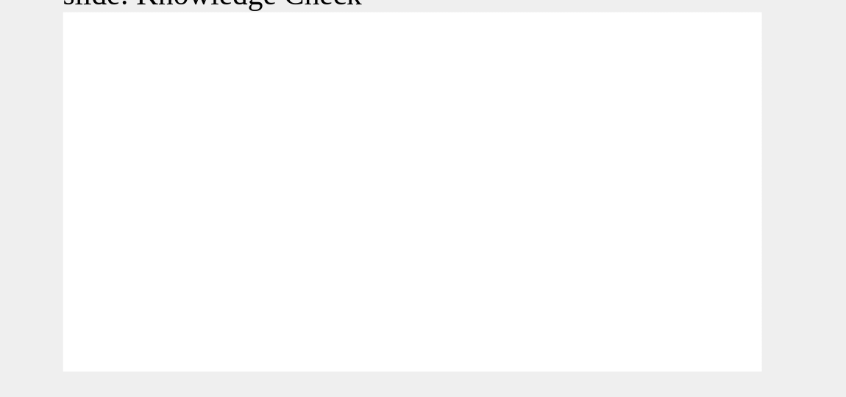
type input "To"
type input "Toy"
type input "Toyo"
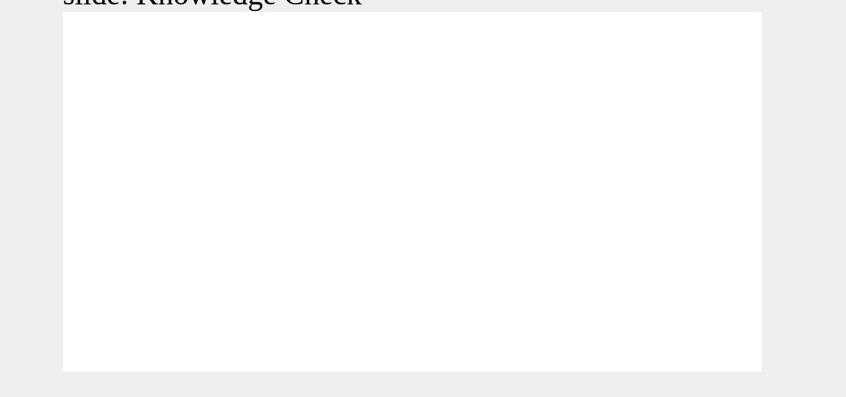
type input "Toyo"
type input "Toyot"
type input "Toyota"
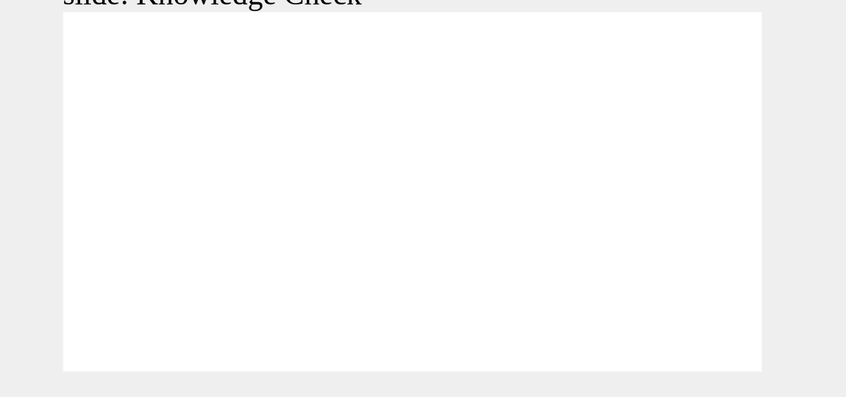
type input "Toyota"
type input "Toyota E"
type input "Toyota En"
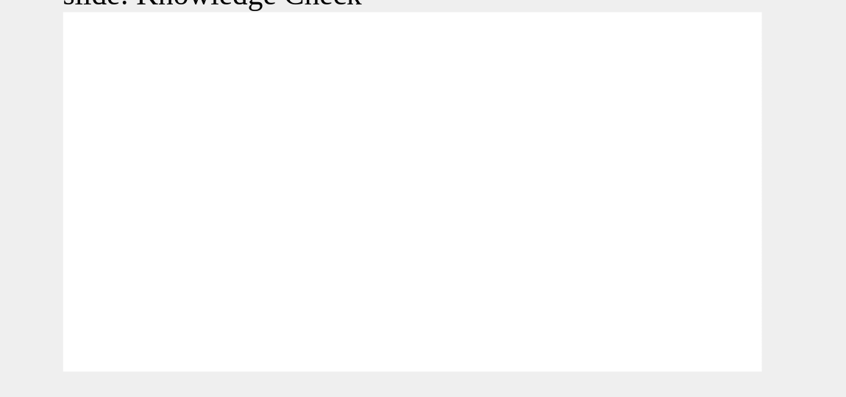
type input "Toyota En"
type input "Toyota Eng"
type input "Toyota Enga"
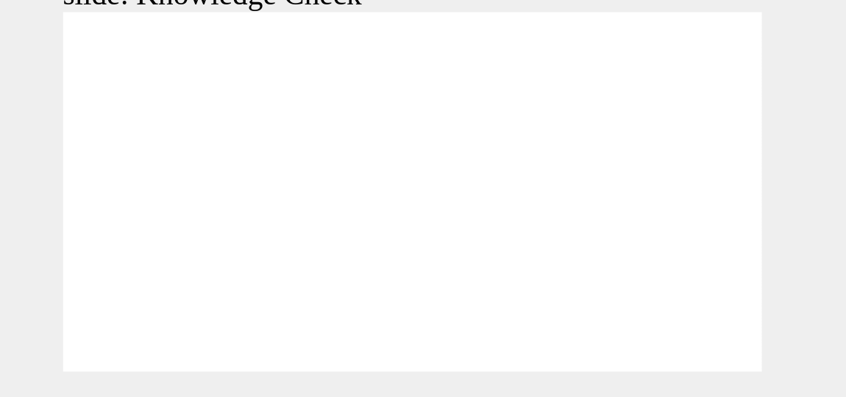
type input "Toyota Engag"
type input "Toyota Engage"
type input "Toyota Engaged"
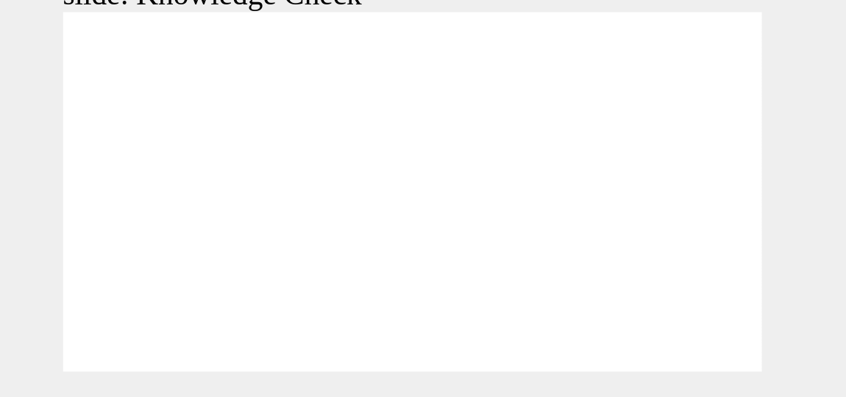
type input "Toyota Engaged"
type input "Toyota Engage"
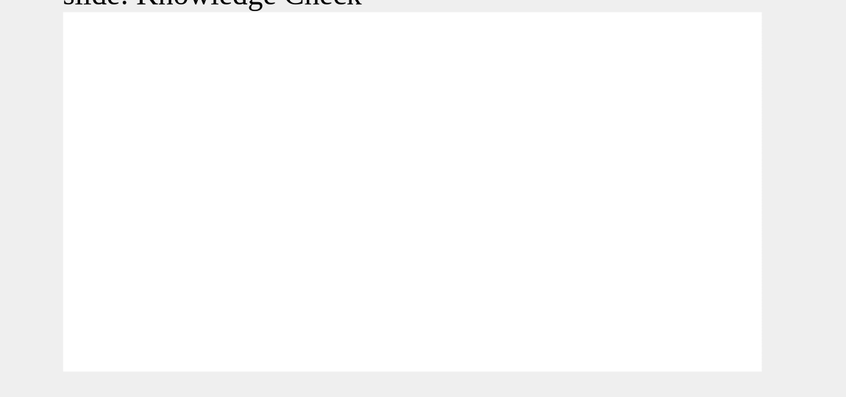
type input "Toyota Engage"
type input "800"
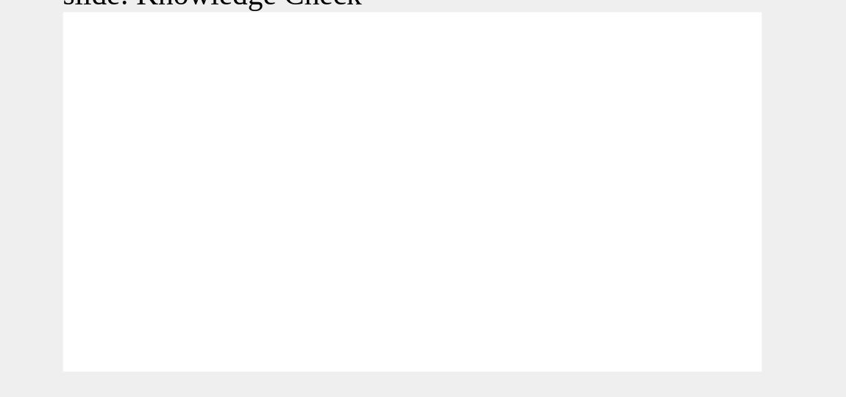
type input "Toyota Engage"
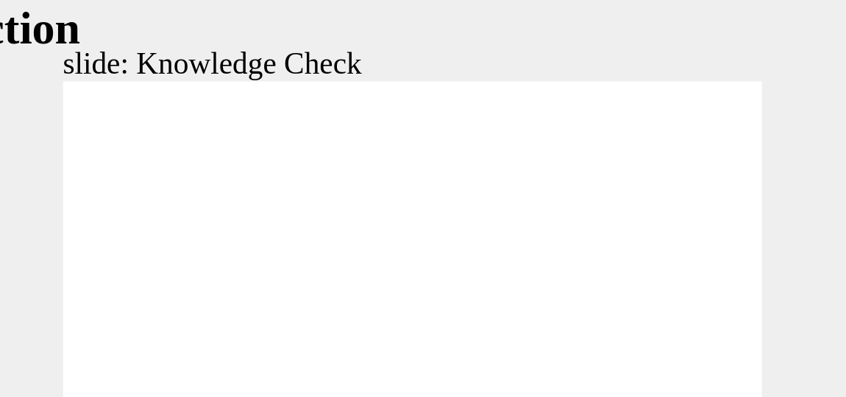
type input "5000"
type input "Toyota Engage"
type input "Toyota Engage A"
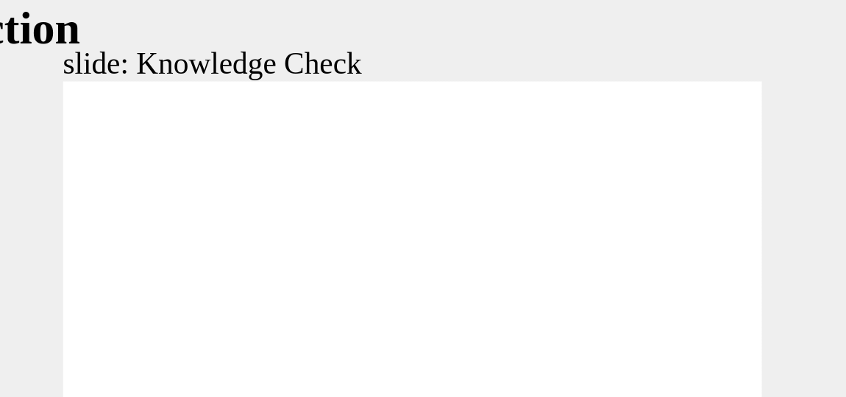
type input "Toyota Engage A"
type input "Toyota Engage Ap"
type input "Toyota Engage App"
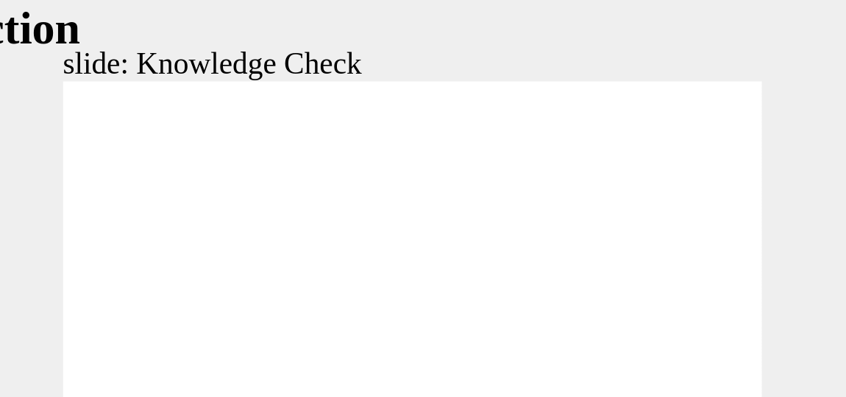
type input "Toyota Engage App"
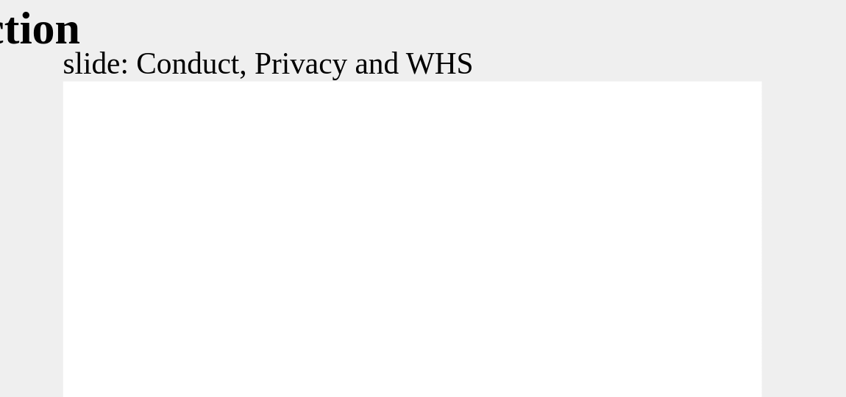
type input "Toyota Engage App"
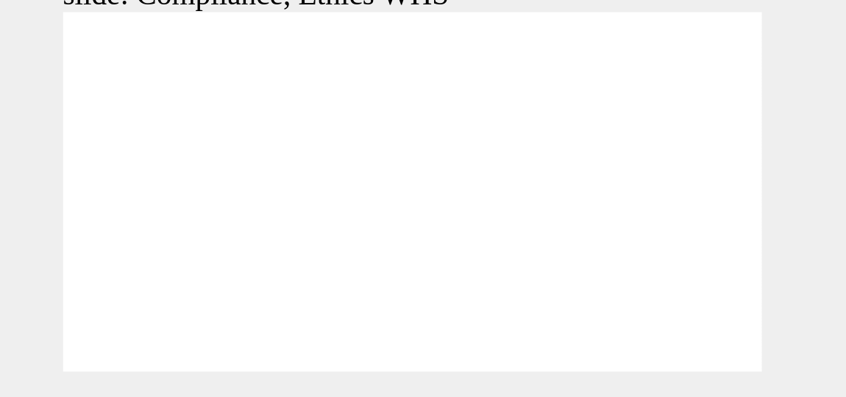
type input "8400"
checkbox input "true"
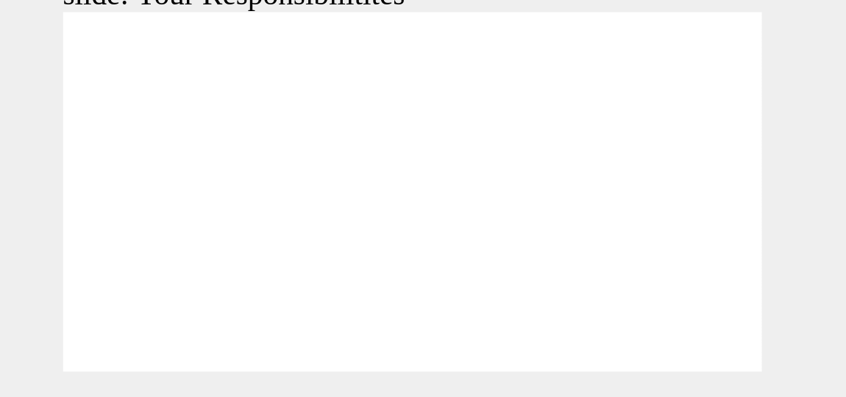
checkbox input "true"
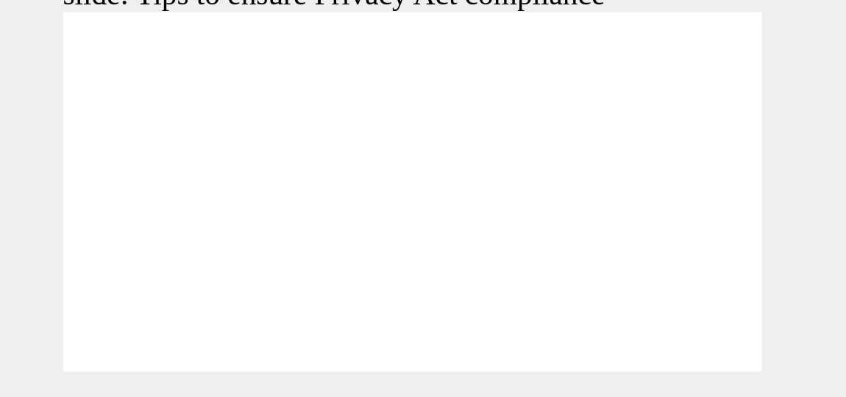
type input "5000"
checkbox input "true"
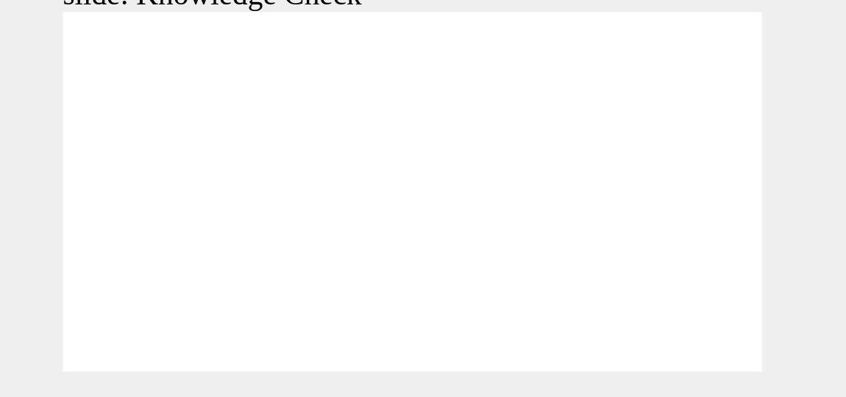
checkbox input "true"
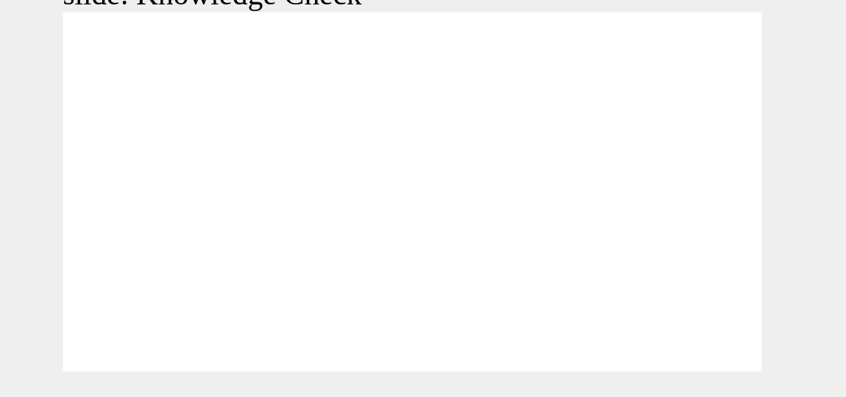
type input "5000"
radio input "true"
type input "5000"
checkbox input "true"
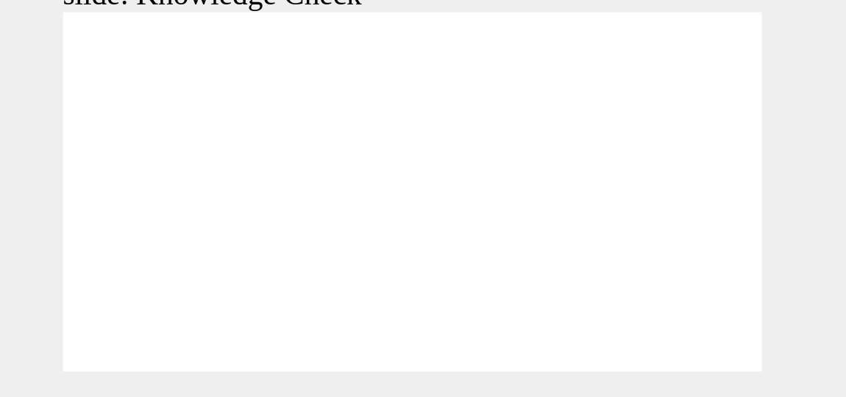
checkbox input "true"
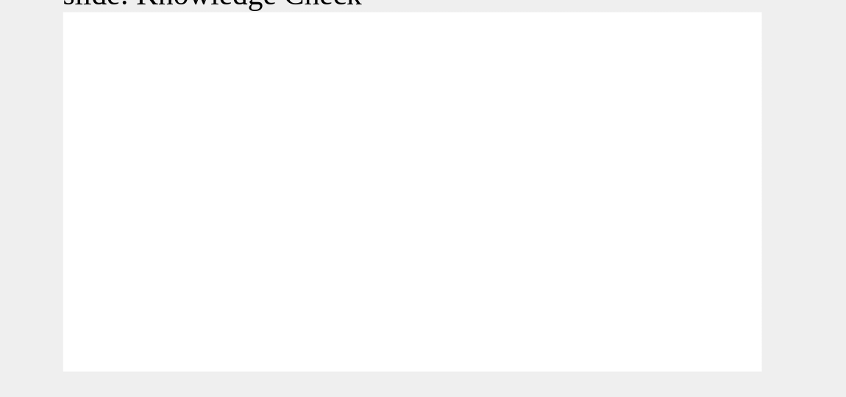
type input "5000"
checkbox input "true"
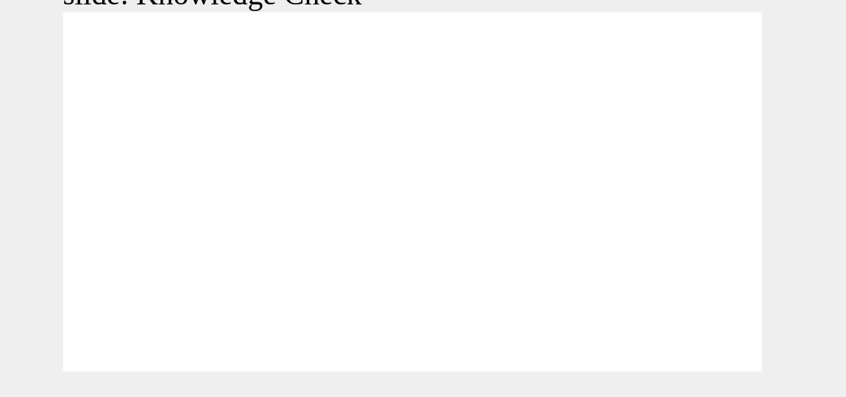
type input "5000"
checkbox input "true"
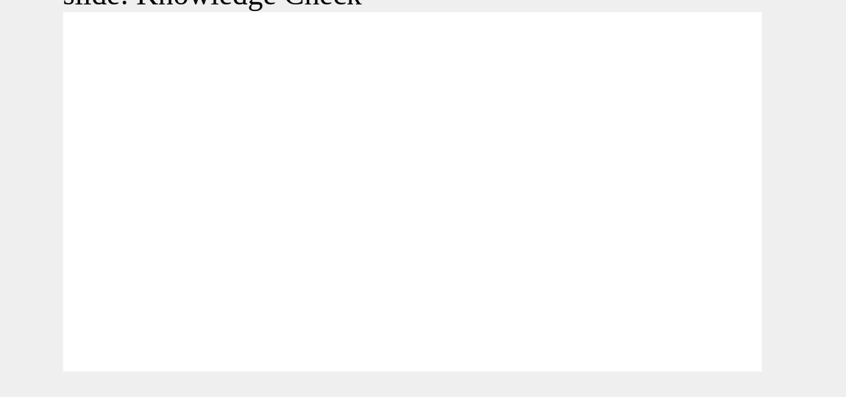
type input "3600"
checkbox input "true"
type input "5000"
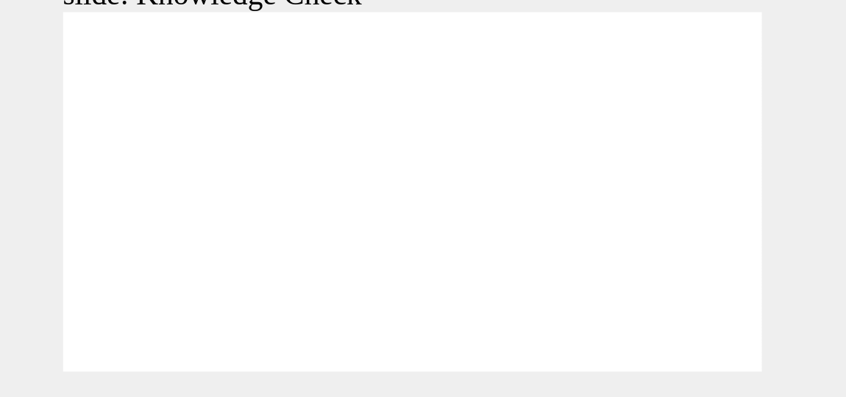
checkbox input "true"
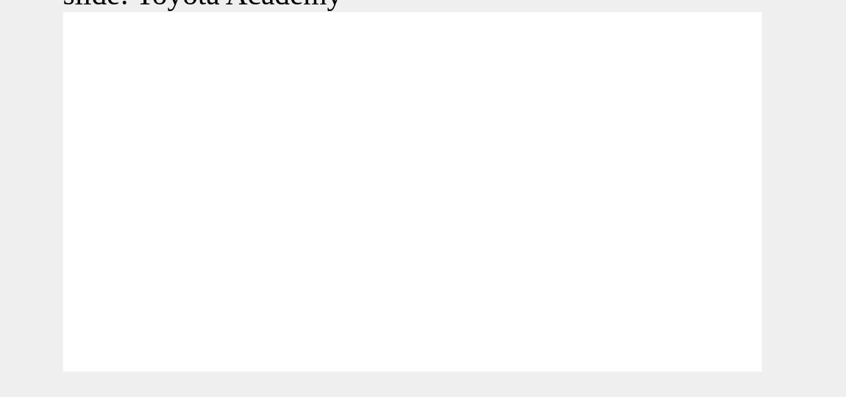
type input "9900"
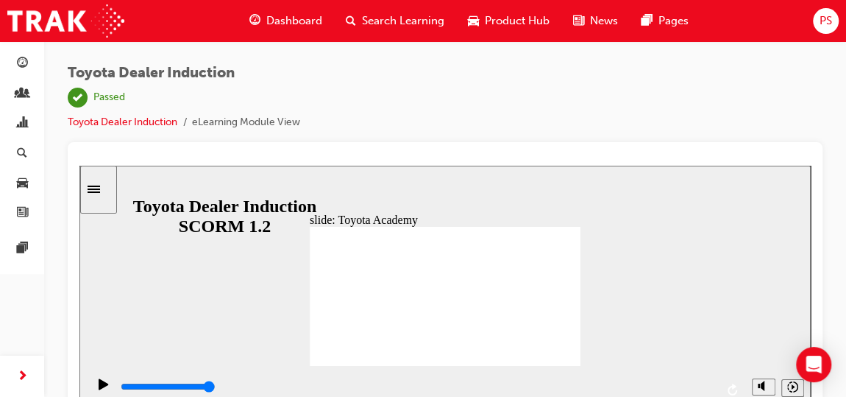
click at [707, 105] on div "Toyota Dealer Induction | Passed Toyota Dealer Induction eLearning Module View" at bounding box center [445, 103] width 755 height 77
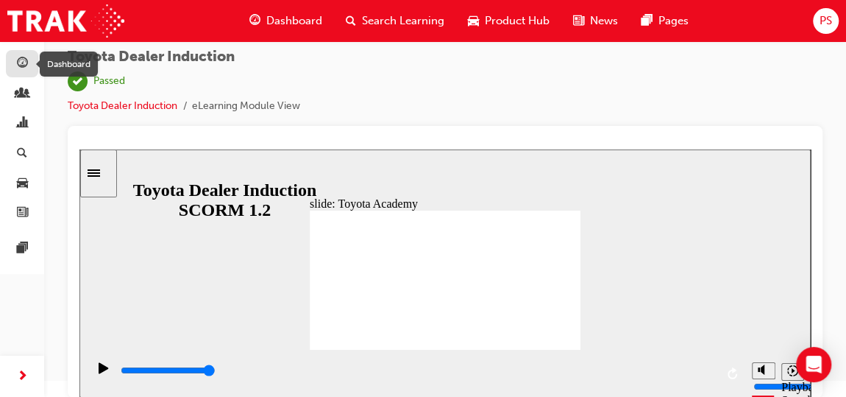
click at [29, 63] on div "button" at bounding box center [22, 63] width 18 height 18
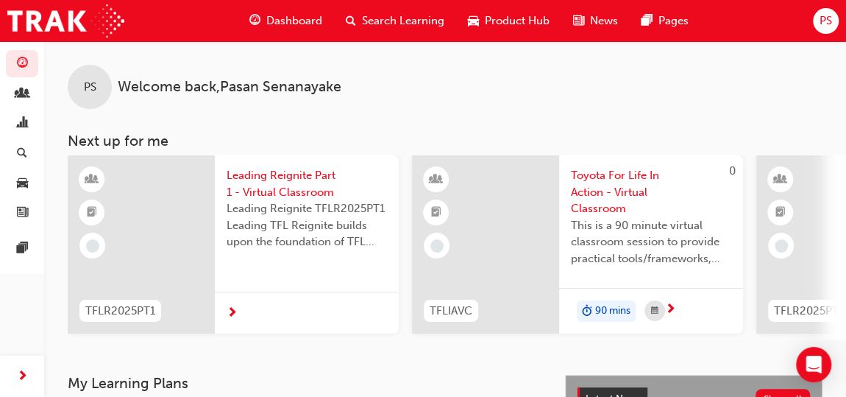
click at [235, 307] on span "next-icon" at bounding box center [232, 313] width 11 height 13
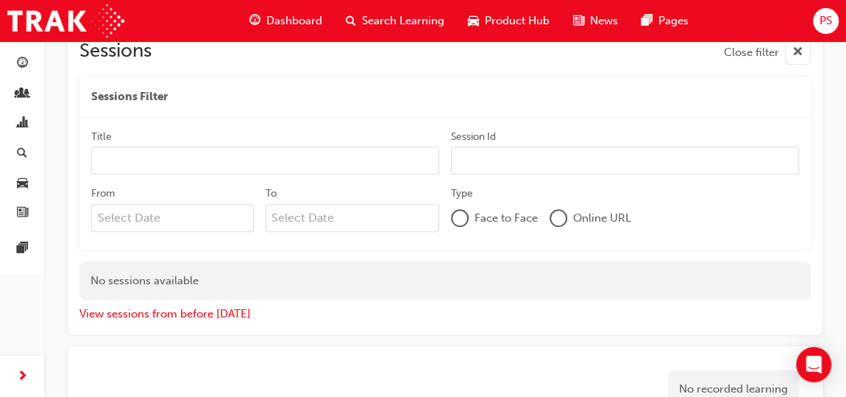
scroll to position [684, 0]
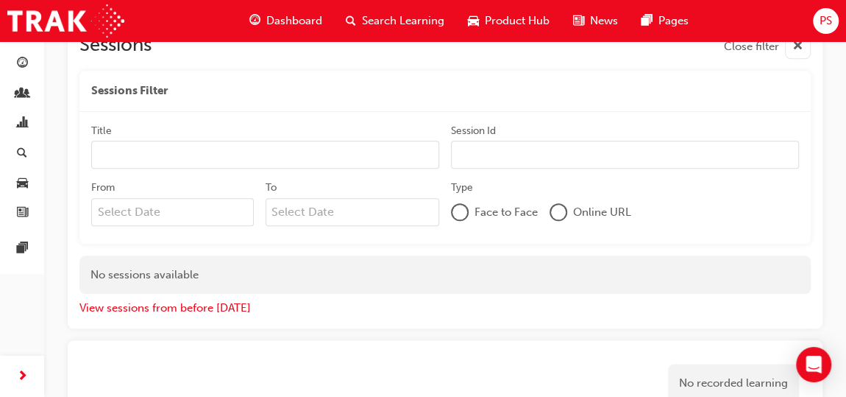
click at [564, 210] on div at bounding box center [558, 212] width 15 height 15
click at [492, 155] on input "Session Id" at bounding box center [625, 155] width 348 height 28
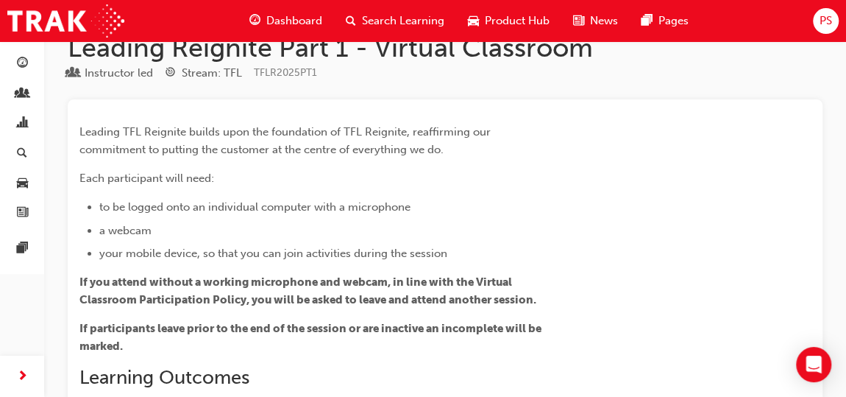
scroll to position [0, 0]
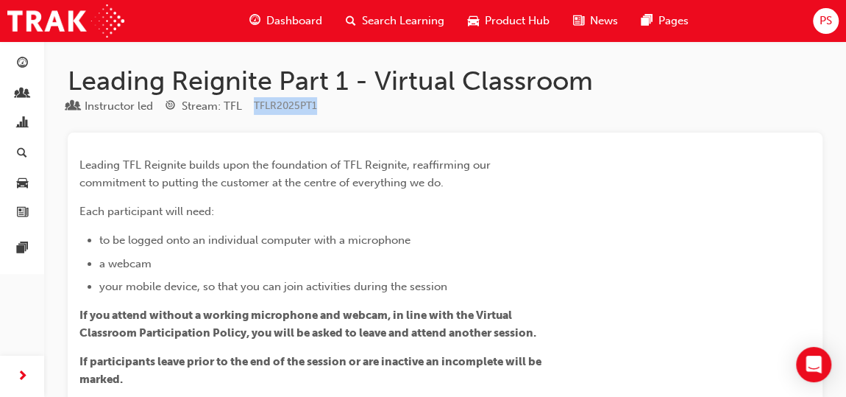
drag, startPoint x: 328, startPoint y: 107, endPoint x: 255, endPoint y: 104, distance: 73.6
click at [255, 104] on div "Instructor led Stream: TFL TFLR2025PT1" at bounding box center [445, 109] width 755 height 24
copy span "TFLR2025PT1"
click at [572, 189] on div "Leading TFL Reignite builds upon the foundation of TFL Reignite, reaffirming ou…" at bounding box center [444, 401] width 731 height 514
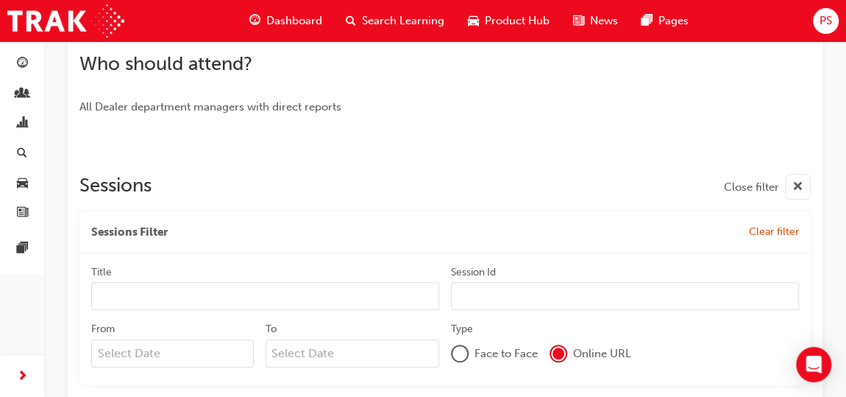
scroll to position [561, 0]
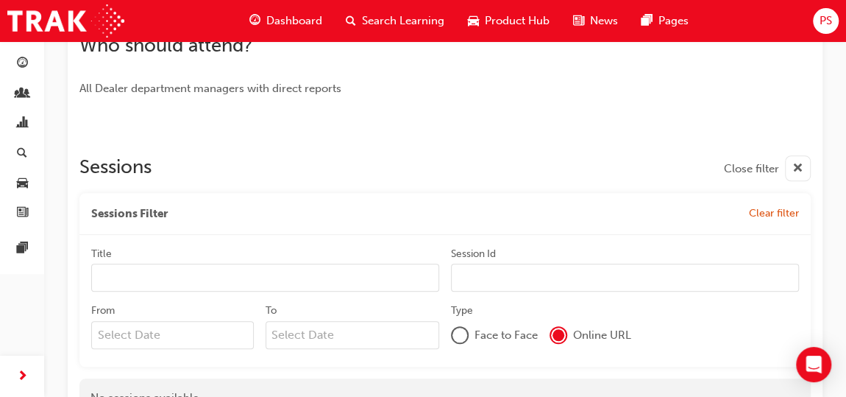
click at [562, 277] on input "Session Id" at bounding box center [625, 277] width 348 height 28
paste input "TFLR2025PT1"
type input "TFLR2025PT1"
click at [529, 127] on div at bounding box center [444, 126] width 731 height 12
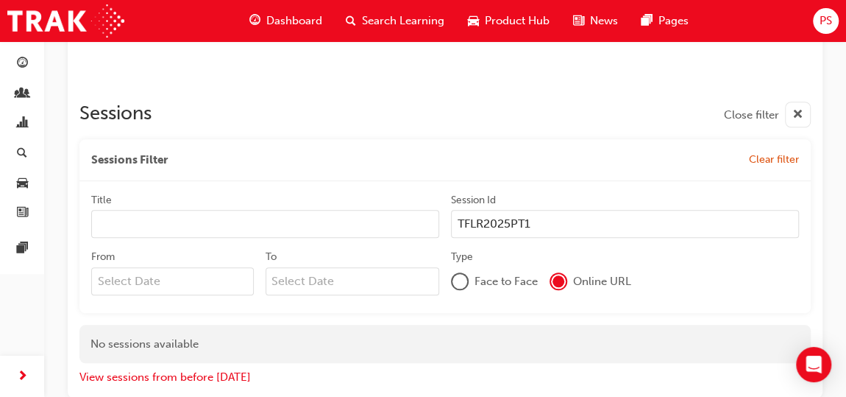
scroll to position [642, 0]
